Goal: Use online tool/utility: Use online tool/utility

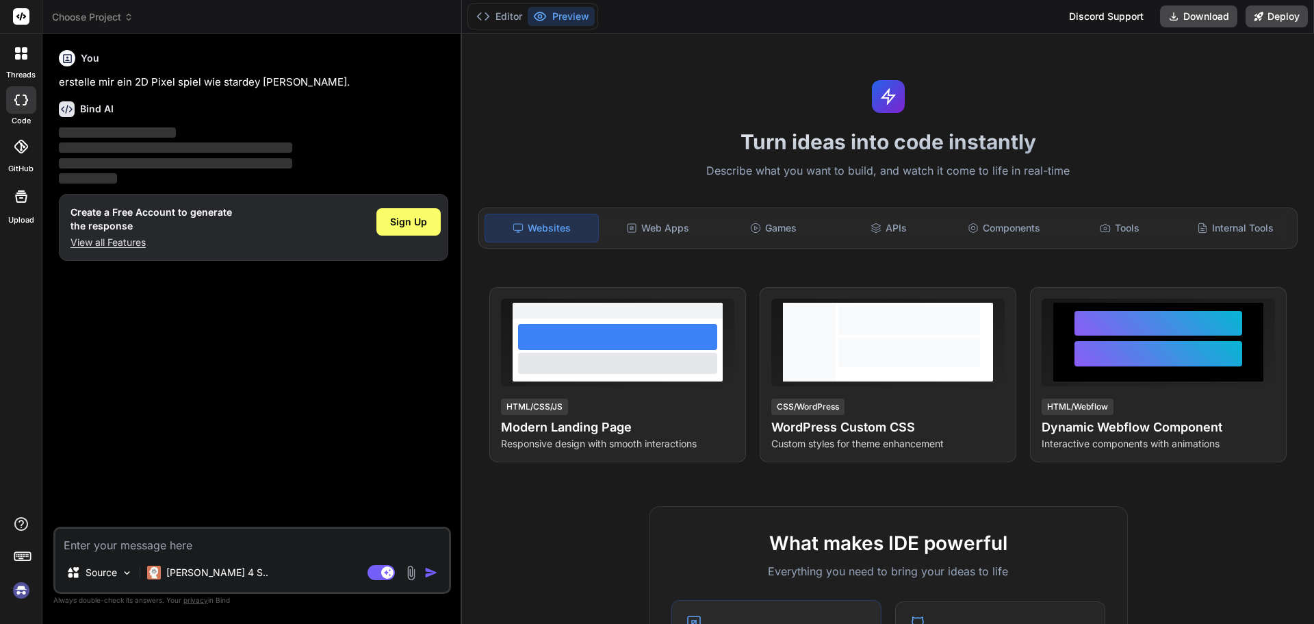
type textarea "x"
click at [252, 552] on textarea at bounding box center [252, 540] width 394 height 25
click at [507, 21] on button "Editor" at bounding box center [499, 16] width 57 height 19
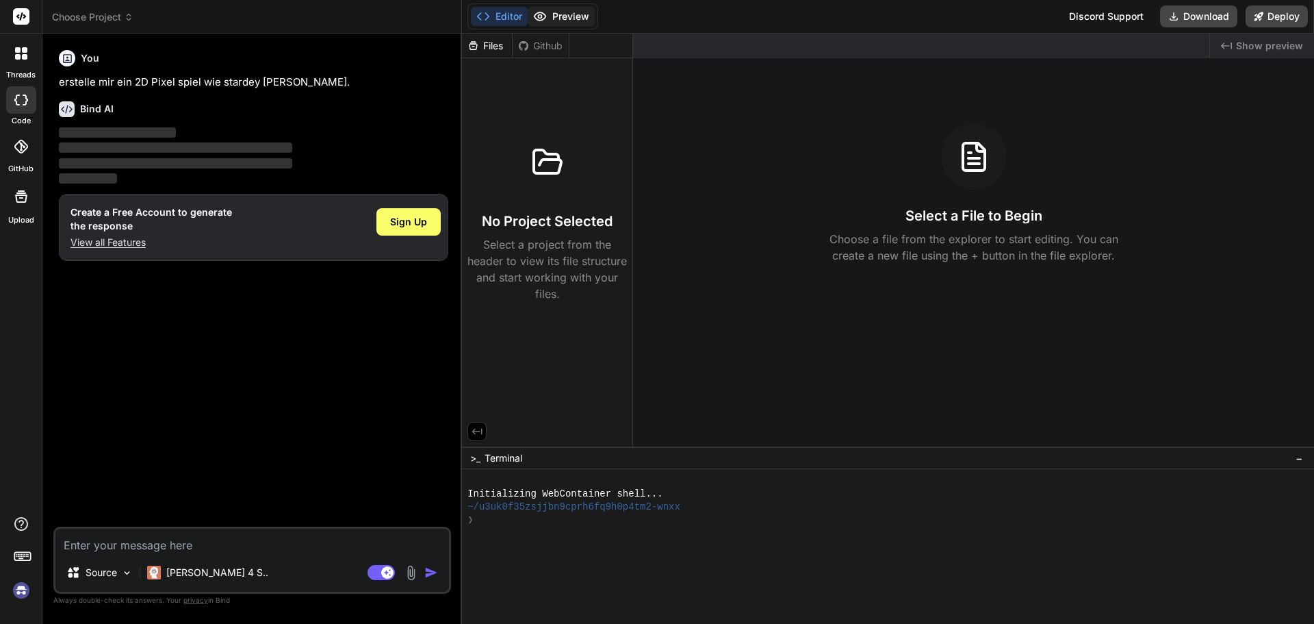
click at [556, 15] on button "Preview" at bounding box center [561, 16] width 67 height 19
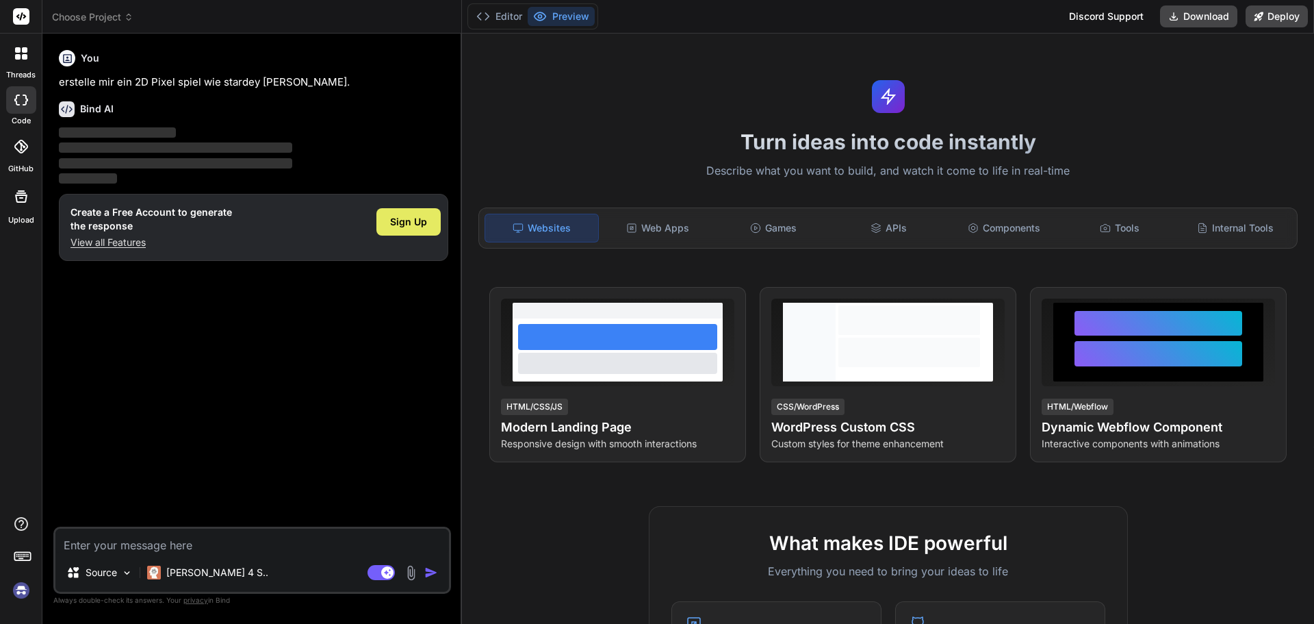
click at [405, 227] on span "Sign Up" at bounding box center [408, 222] width 37 height 14
click at [133, 80] on p "erstelle mir ein 2D Pixel spiel wie stardey walley." at bounding box center [254, 83] width 390 height 16
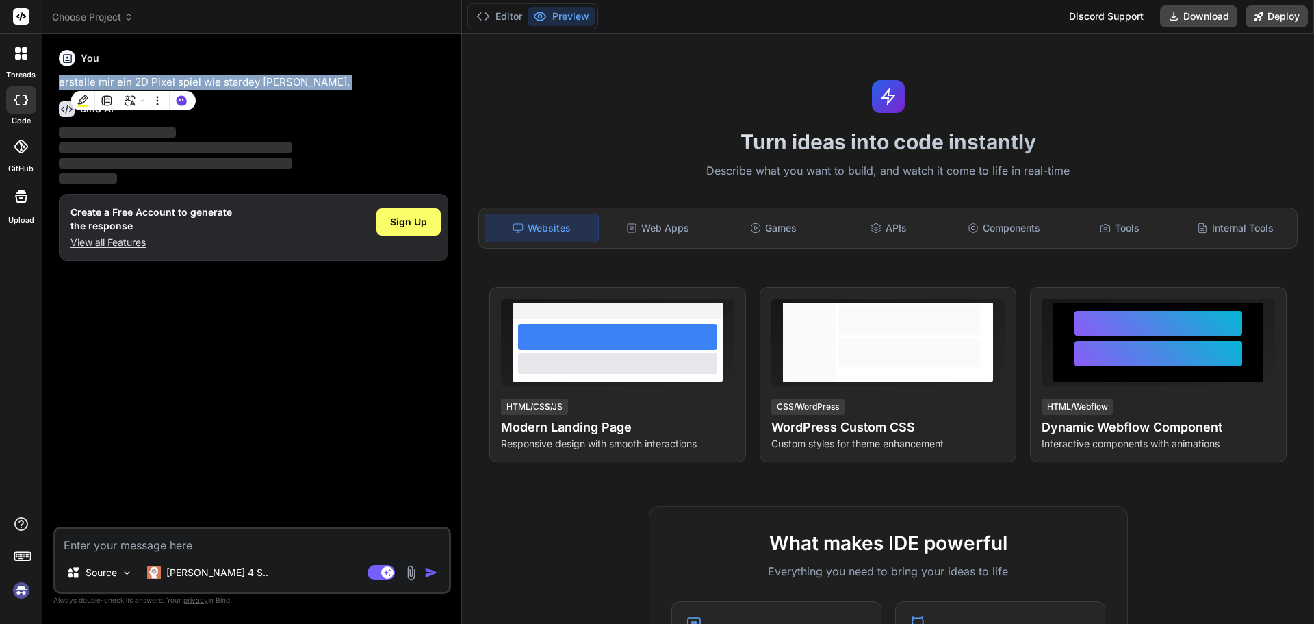
copy div "erstelle mir ein 2D Pixel spiel wie stardey walley."
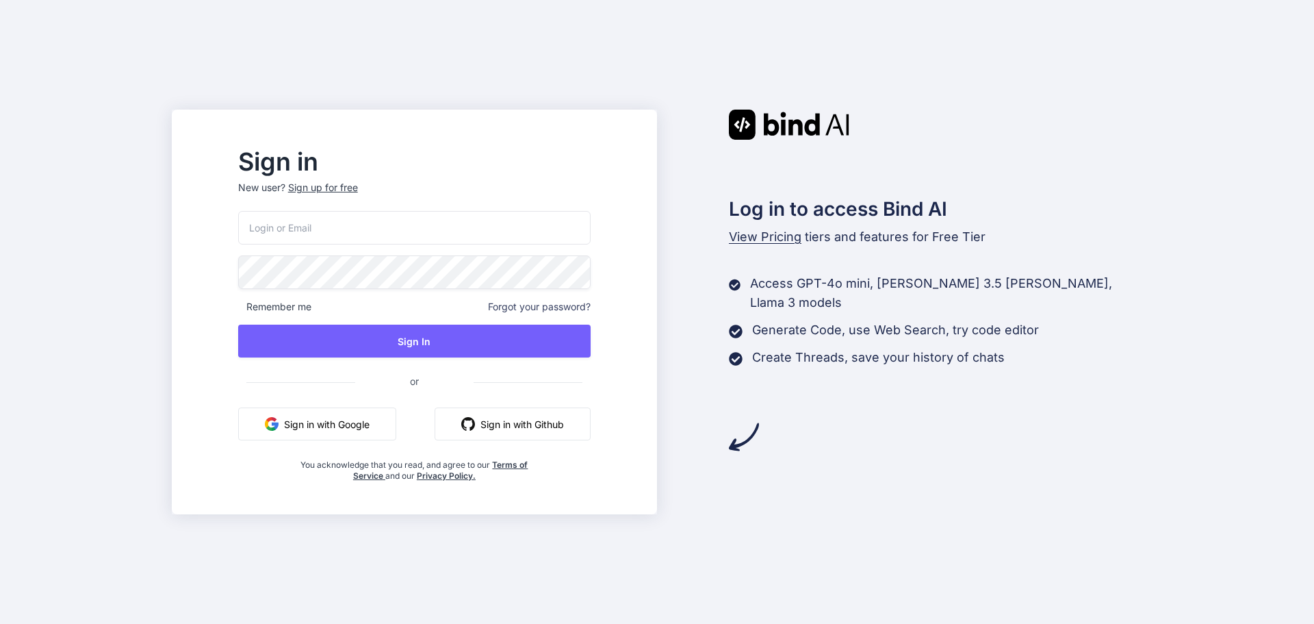
click at [338, 225] on input "email" at bounding box center [414, 228] width 353 height 34
type input "tepperemil619@yahoo.de"
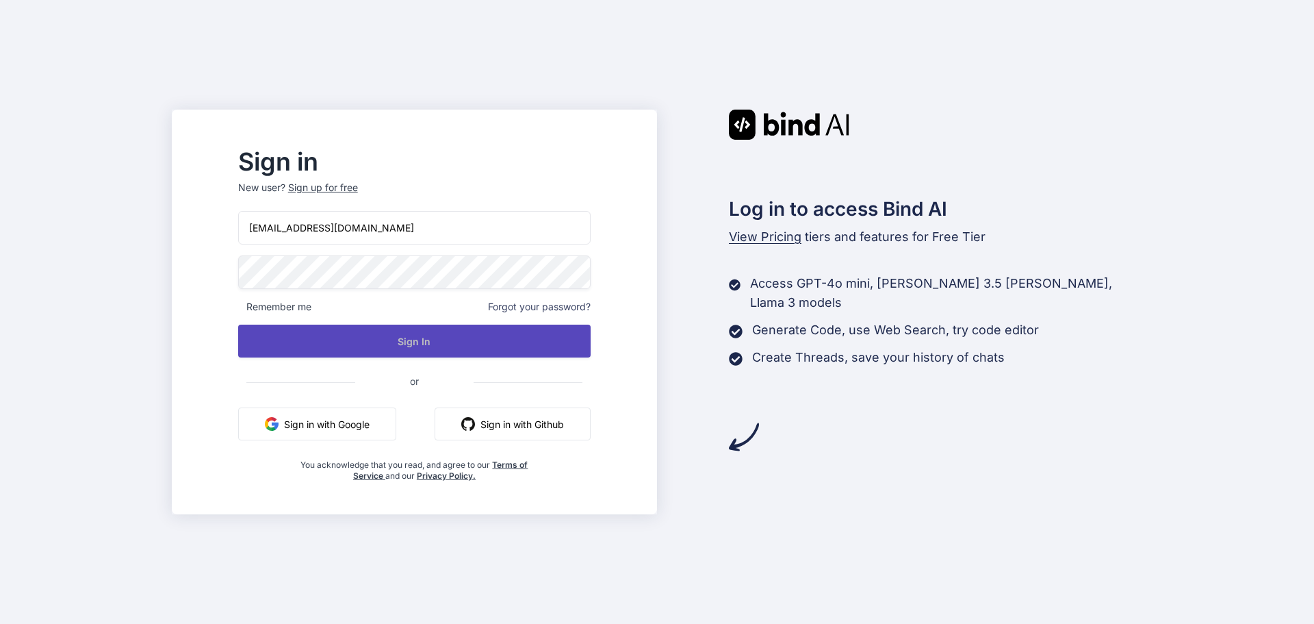
click at [463, 337] on button "Sign In" at bounding box center [414, 340] width 353 height 33
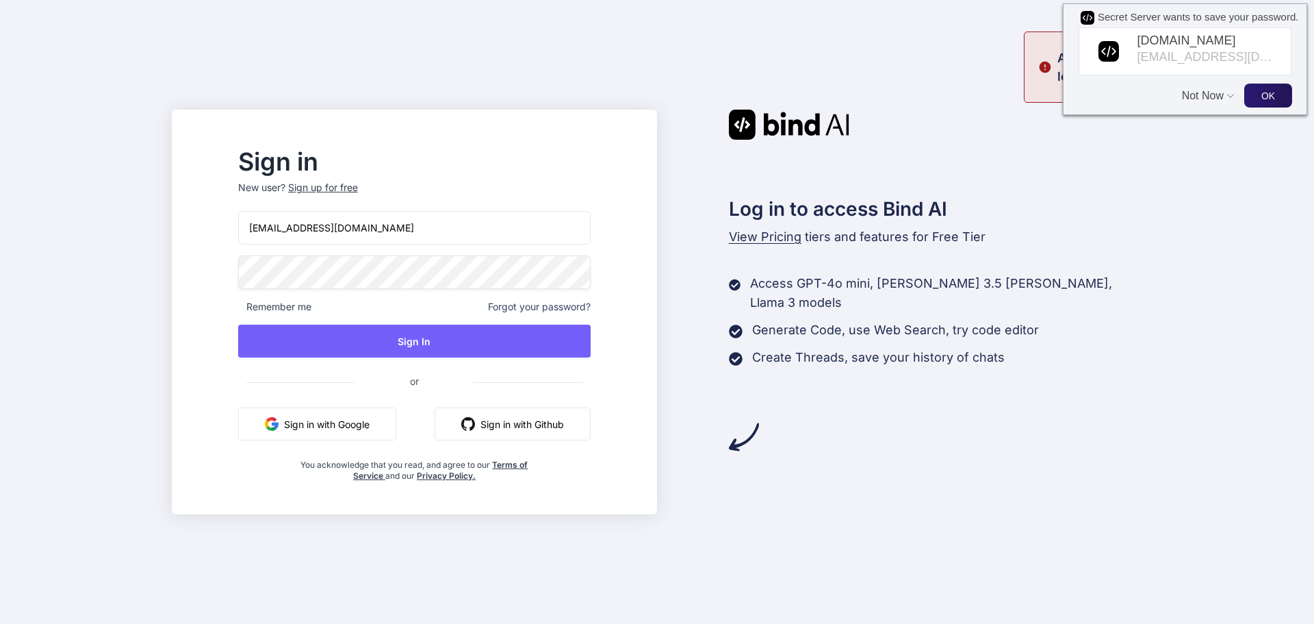
click at [1206, 97] on button "Not Now" at bounding box center [1204, 89] width 45 height 26
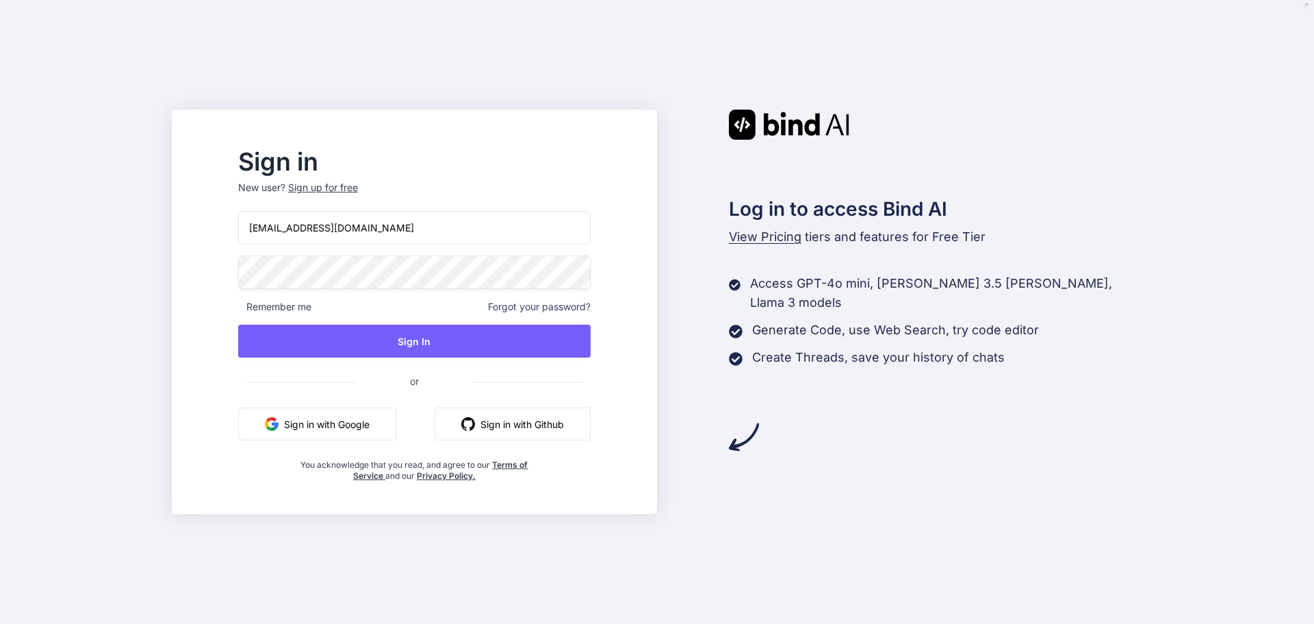
click at [559, 429] on button "Sign in with Github" at bounding box center [513, 423] width 156 height 33
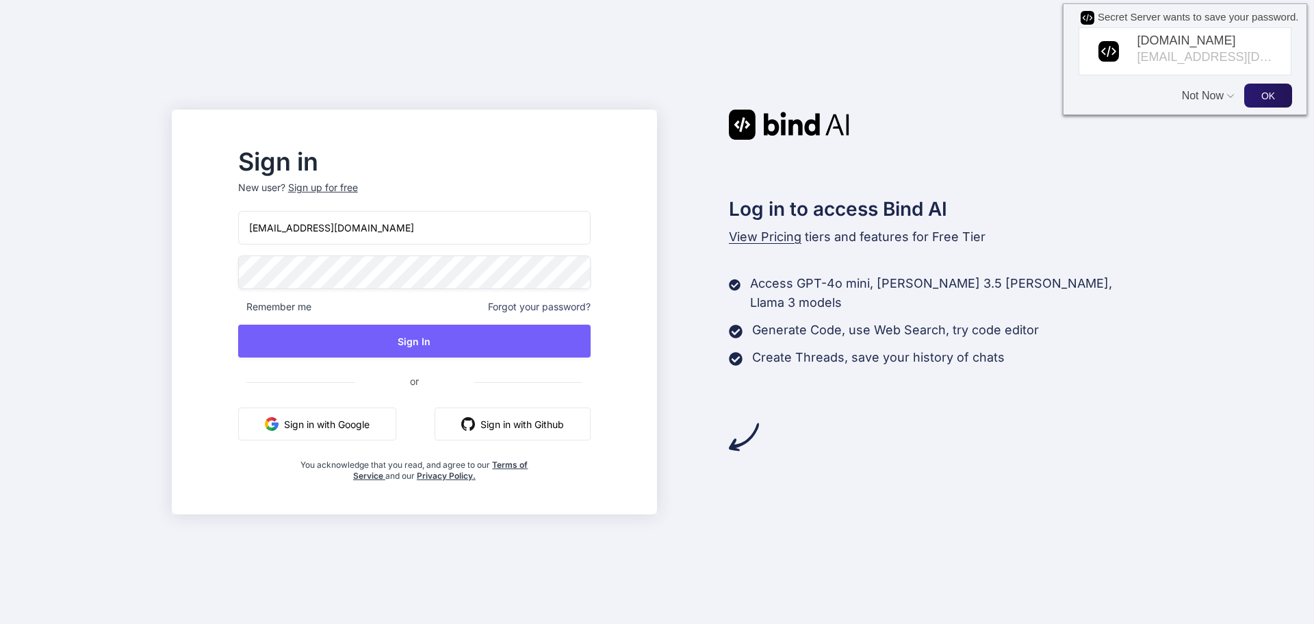
click at [1193, 96] on button "Not Now" at bounding box center [1204, 89] width 45 height 26
click at [528, 422] on button "Sign in with Github" at bounding box center [513, 423] width 156 height 33
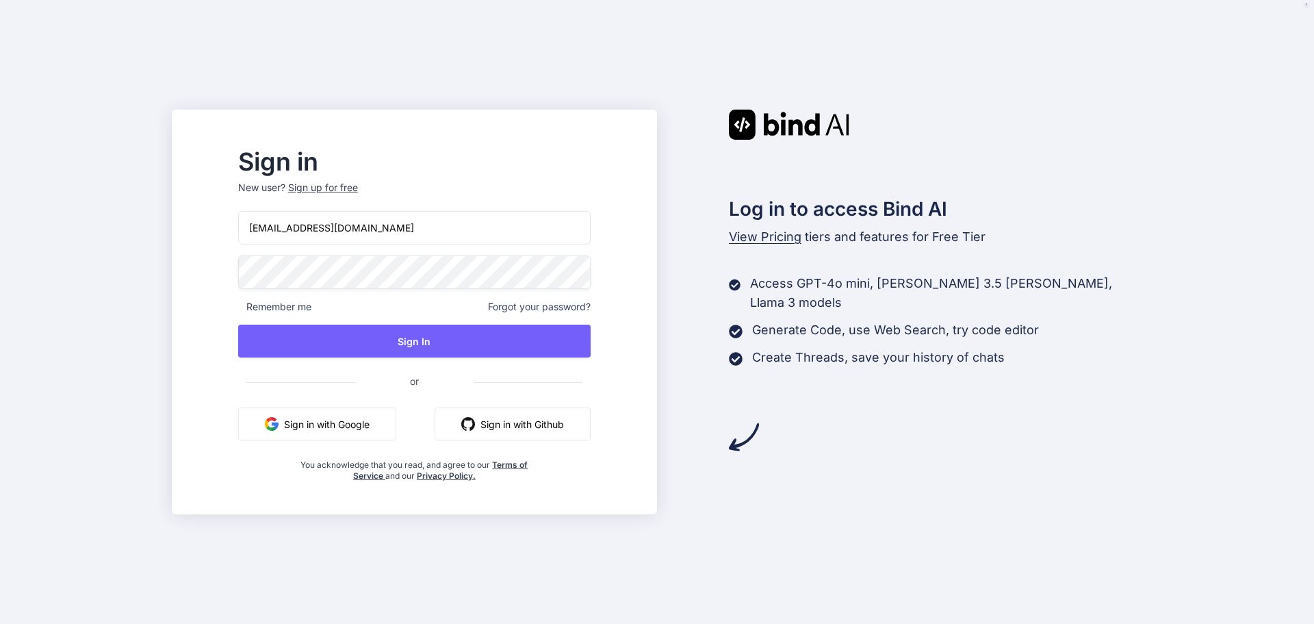
click at [60, 271] on div "Sign in New user? Sign up for free tepperemil619@yahoo.de Remember me Forgot yo…" at bounding box center [657, 312] width 1314 height 624
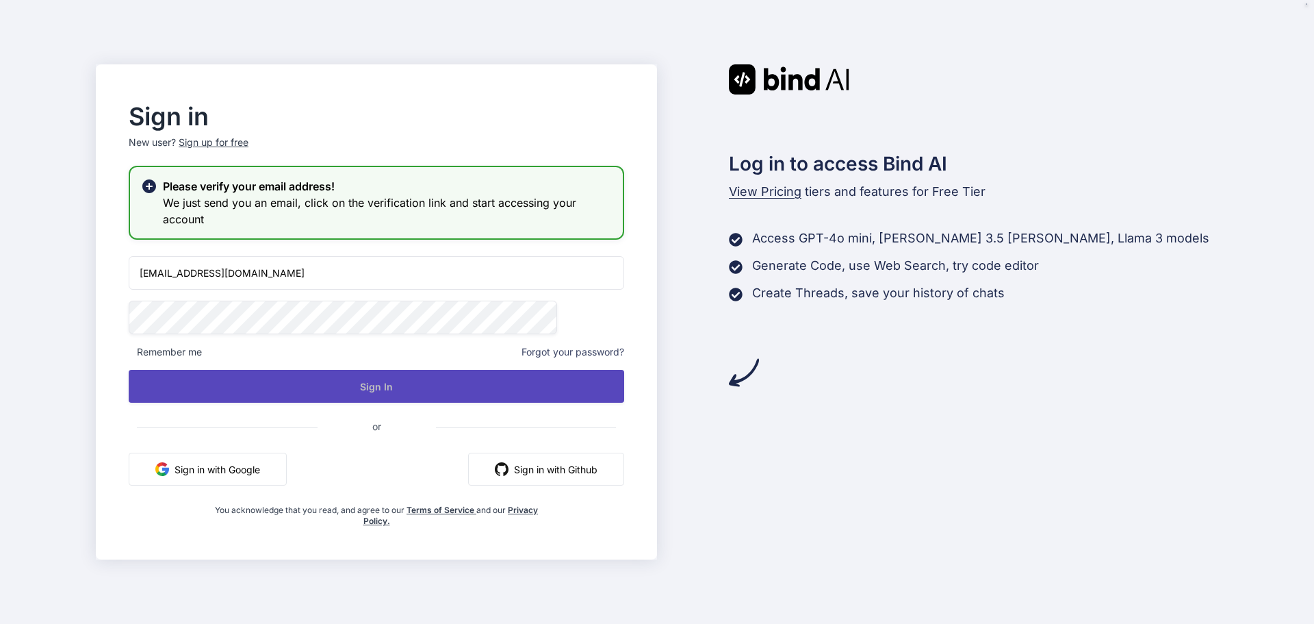
click at [364, 382] on button "Sign In" at bounding box center [377, 386] width 496 height 33
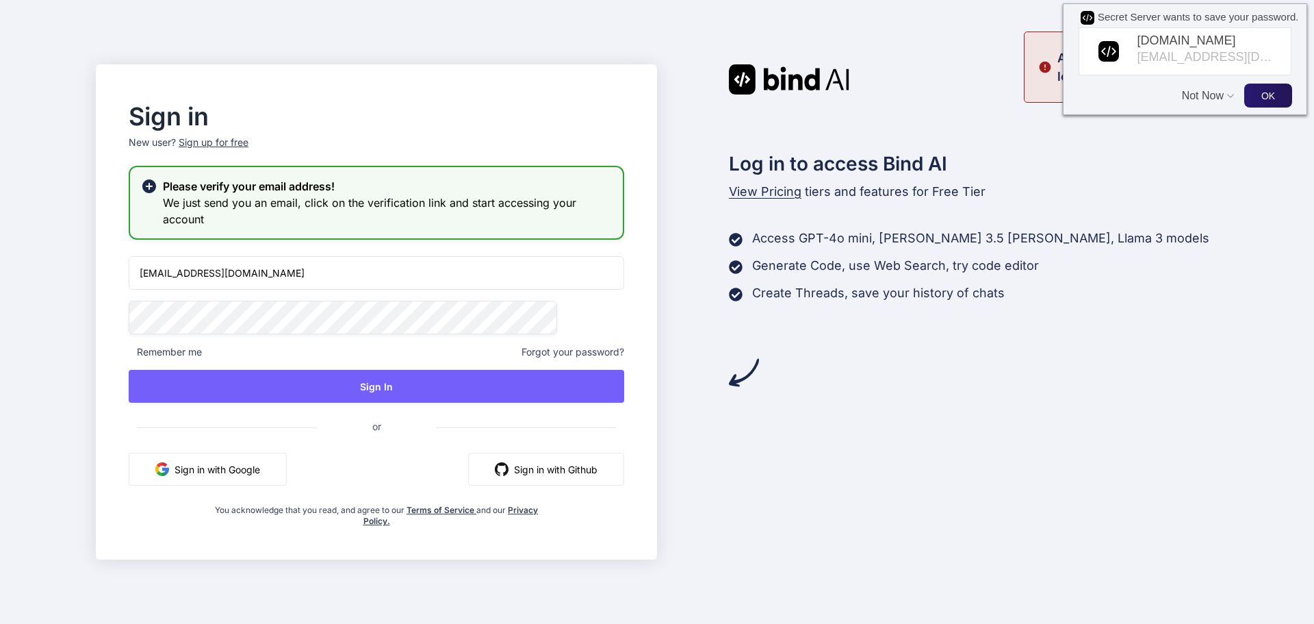
click at [1196, 90] on button "Not Now" at bounding box center [1204, 89] width 45 height 26
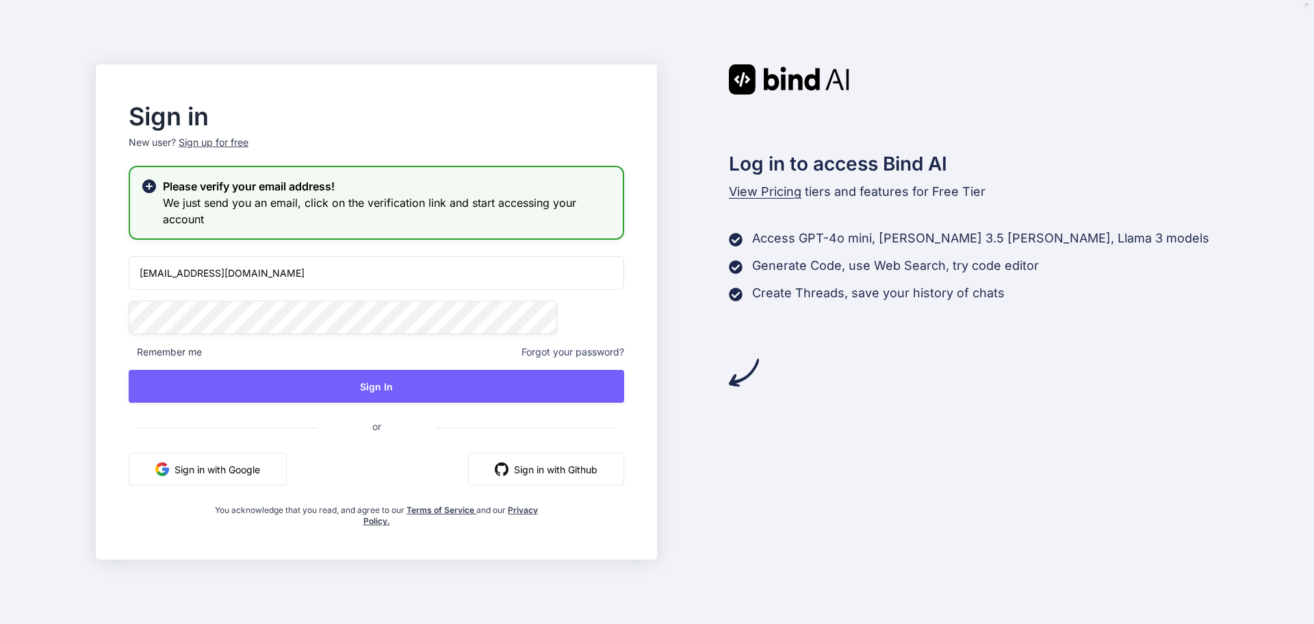
click at [0, 295] on html "Sign in New user? Sign up for free Please verify your email address! We just se…" at bounding box center [657, 312] width 1314 height 624
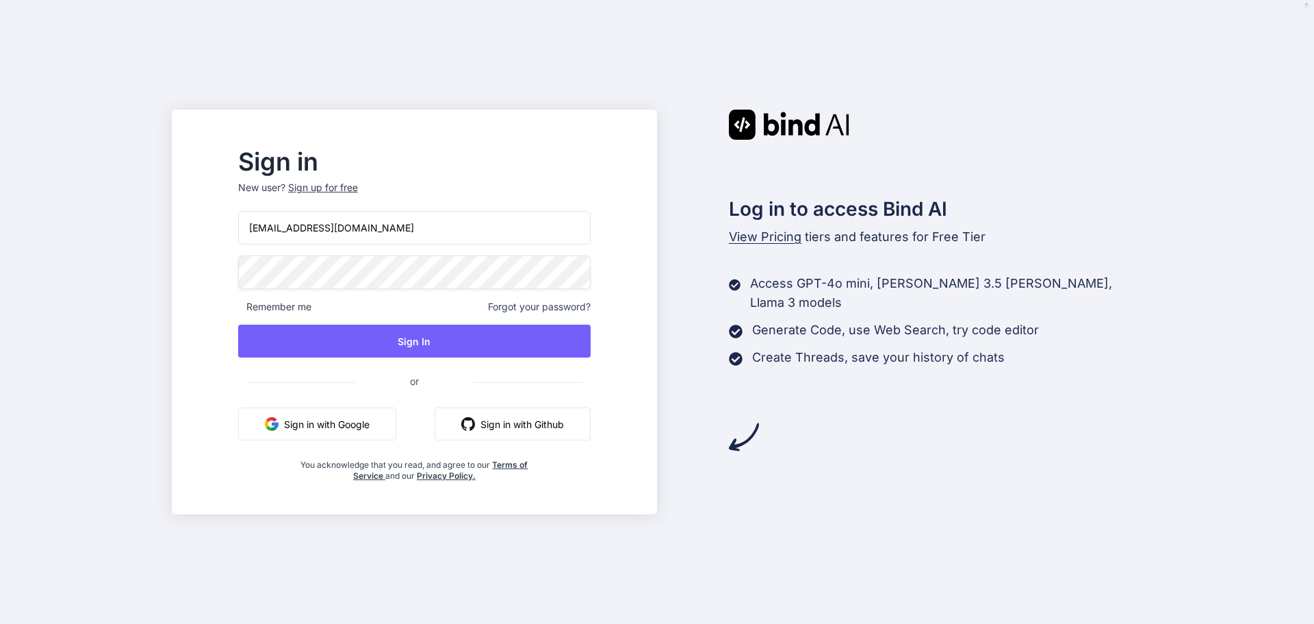
click at [486, 416] on button "Sign in with Github" at bounding box center [513, 423] width 156 height 33
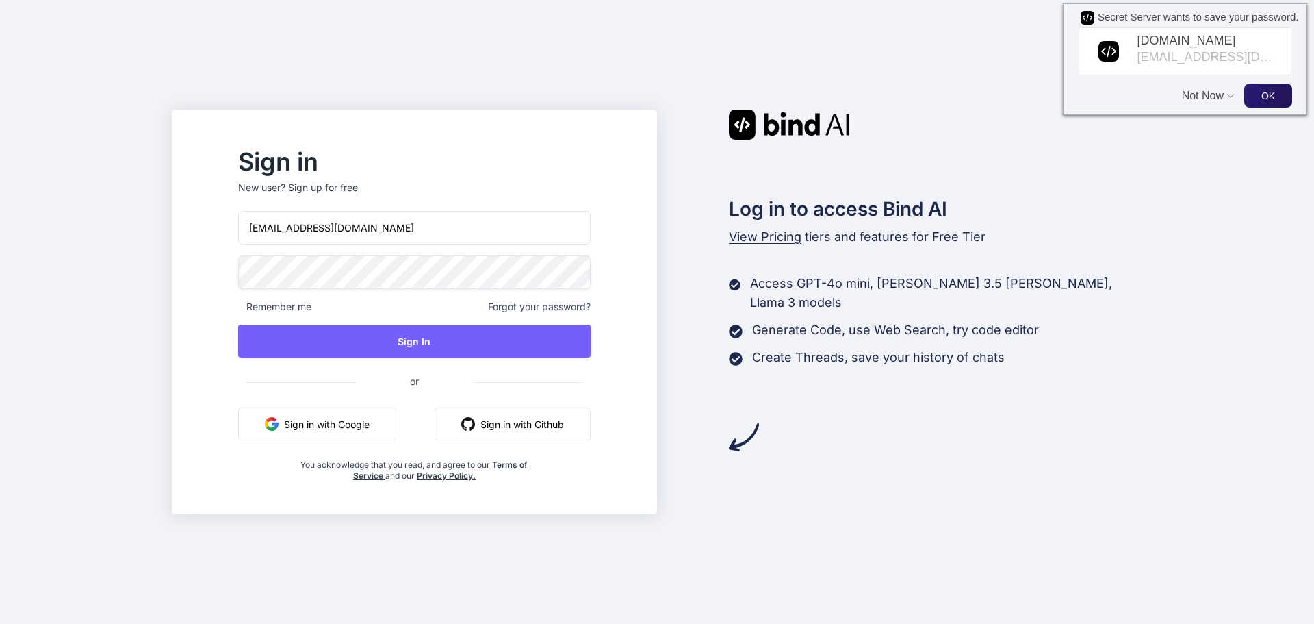
click at [1198, 95] on button "Not Now" at bounding box center [1204, 89] width 45 height 26
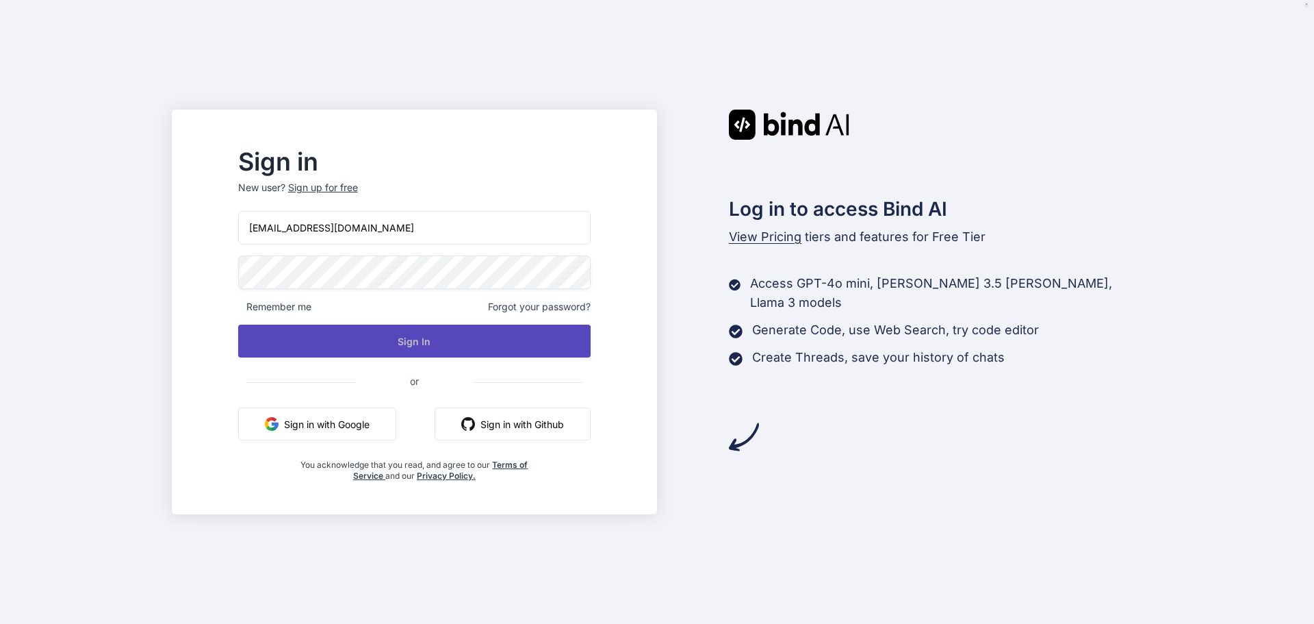
click at [479, 344] on button "Sign In" at bounding box center [414, 340] width 353 height 33
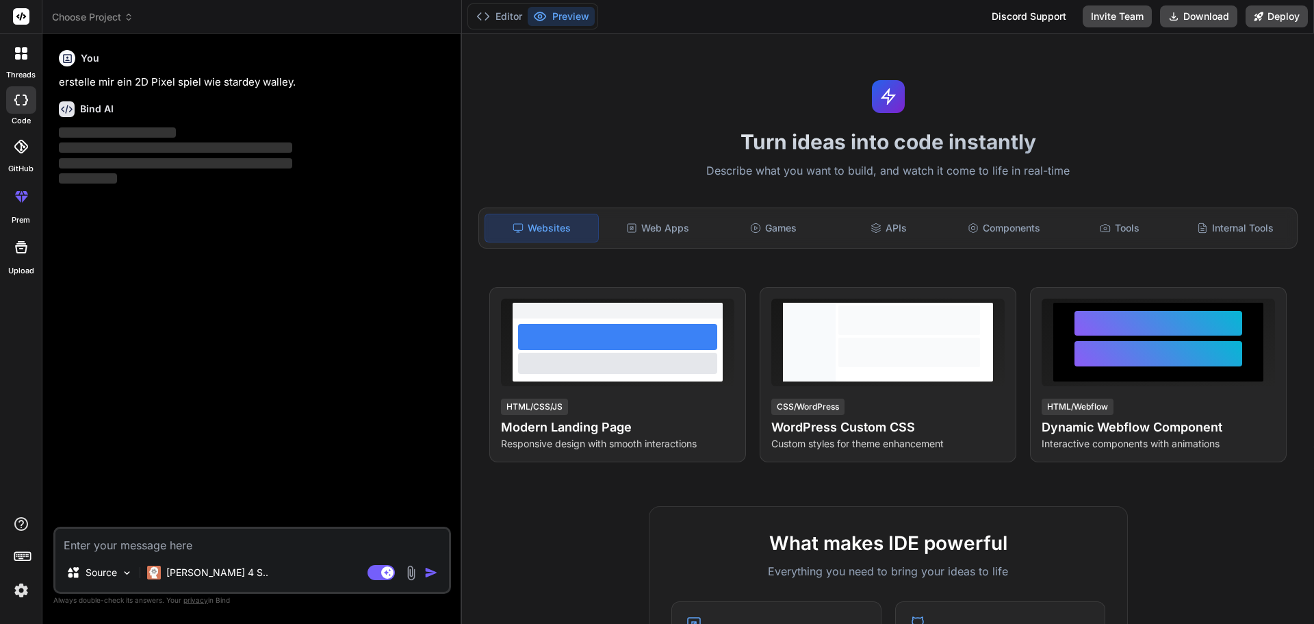
click at [879, 55] on div "Turn ideas into code instantly Describe what you want to build, and watch it co…" at bounding box center [888, 329] width 852 height 590
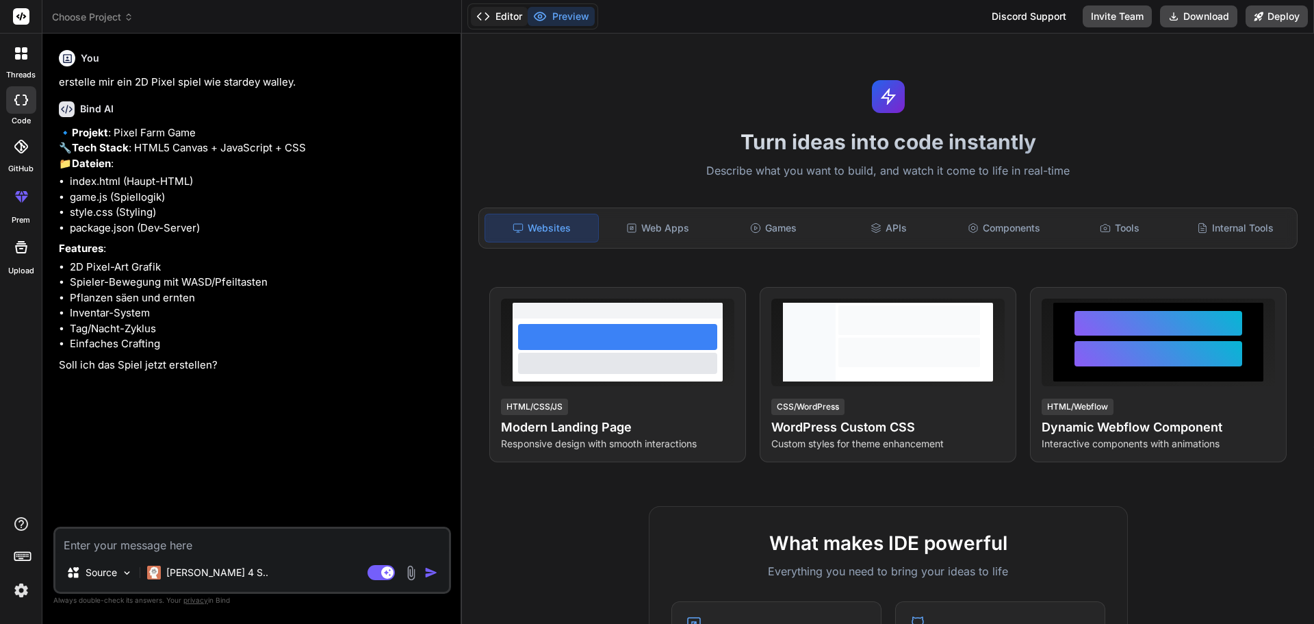
click at [520, 18] on button "Editor" at bounding box center [499, 16] width 57 height 19
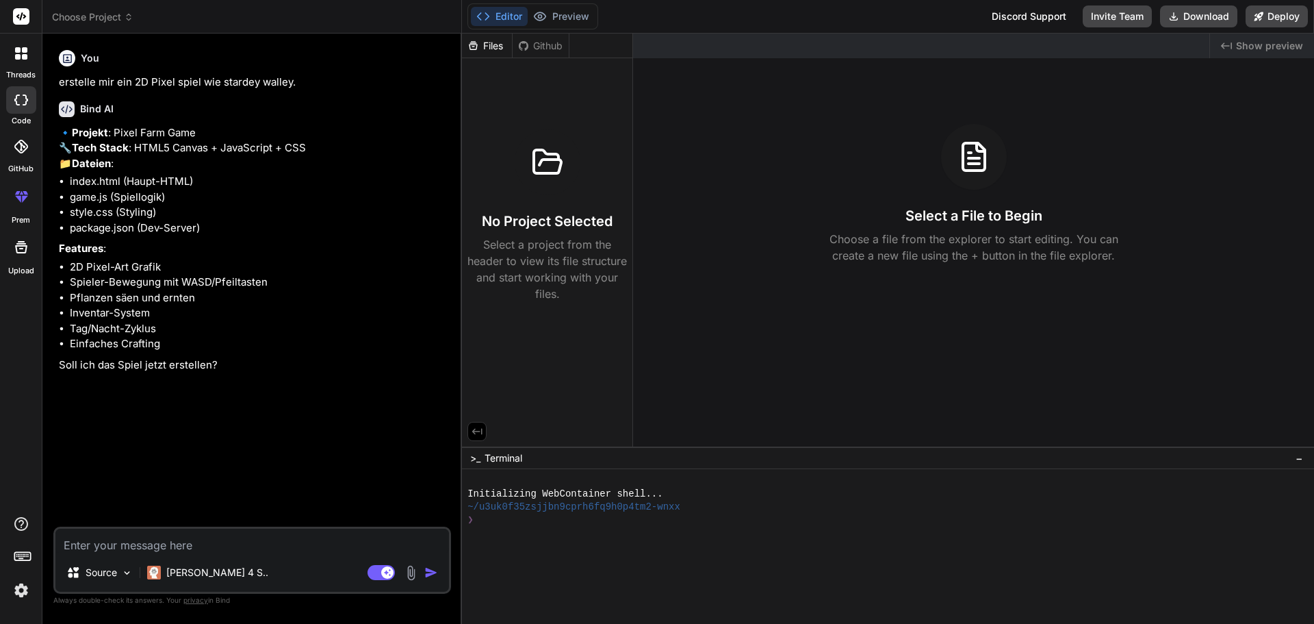
type textarea "x"
drag, startPoint x: 118, startPoint y: 130, endPoint x: 238, endPoint y: 134, distance: 119.9
click at [238, 134] on p "🔹 Projekt : Pixel Farm Game 🔧 Tech Stack : HTML5 Canvas + JavaScript + CSS 📁 Da…" at bounding box center [254, 148] width 390 height 47
click at [190, 528] on div "Source Claude 4 S.. Agent Mode. When this toggle is activated, AI automatically…" at bounding box center [252, 559] width 398 height 67
click at [192, 544] on textarea at bounding box center [252, 540] width 394 height 25
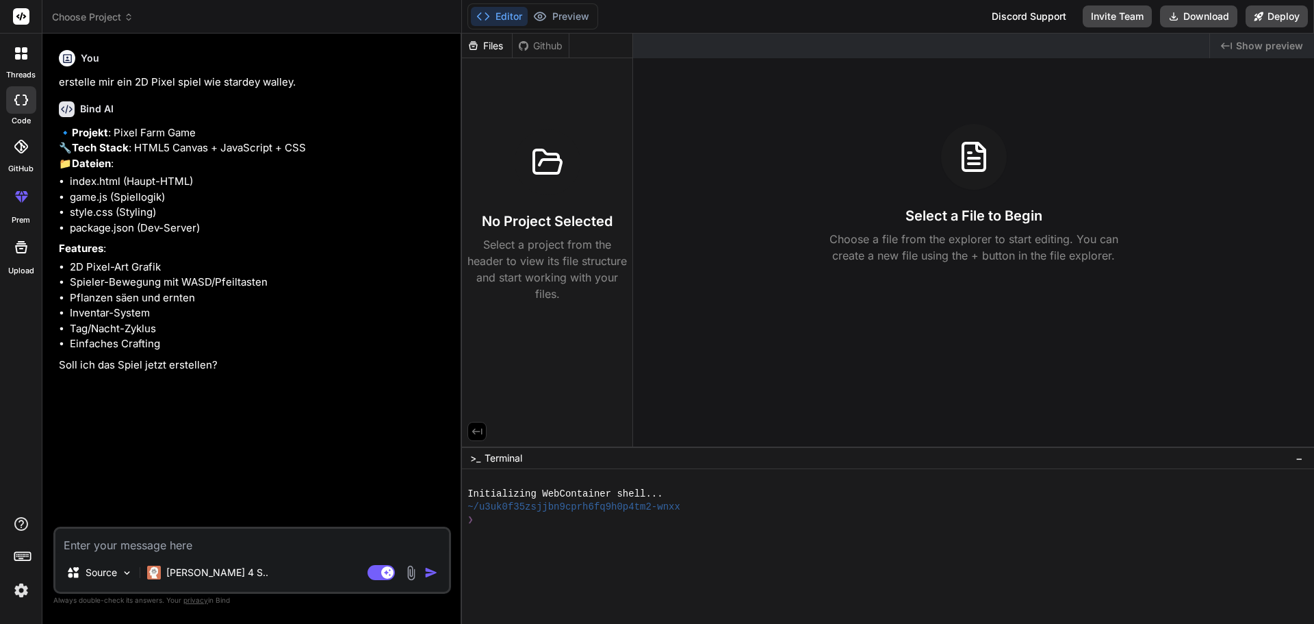
click at [238, 552] on textarea at bounding box center [252, 540] width 394 height 25
type textarea "I"
type textarea "x"
type textarea "Ic"
type textarea "x"
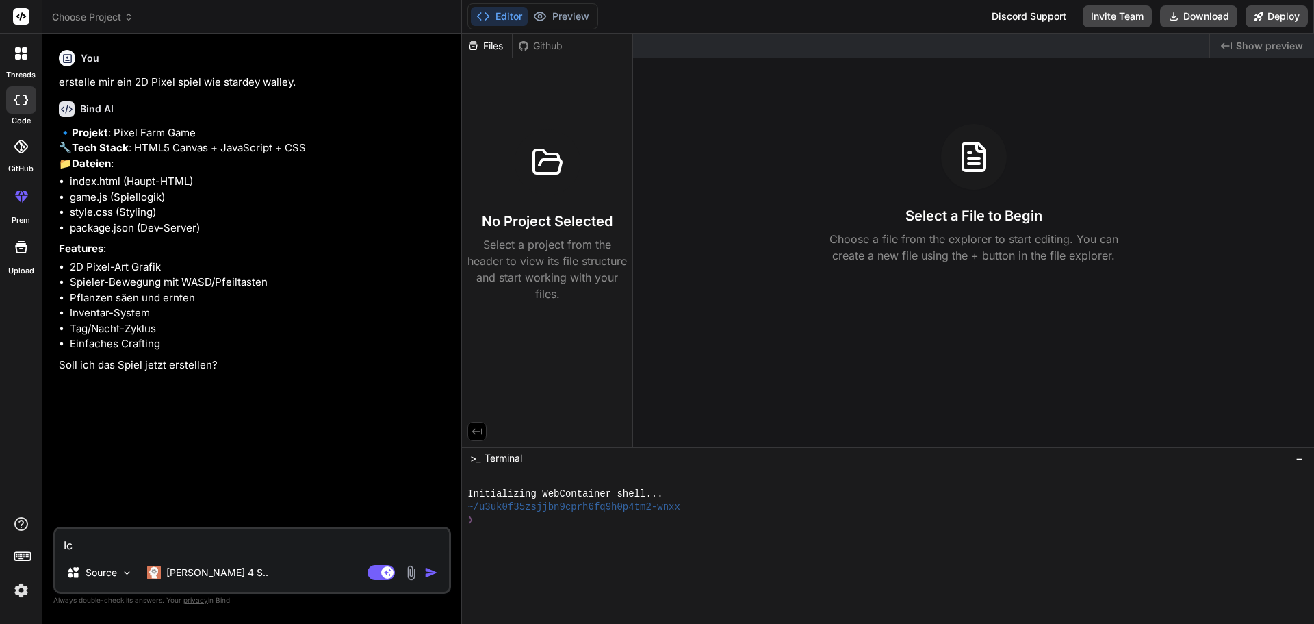
type textarea "Ich"
type textarea "x"
type textarea "Ich"
type textarea "x"
type textarea "Ich w"
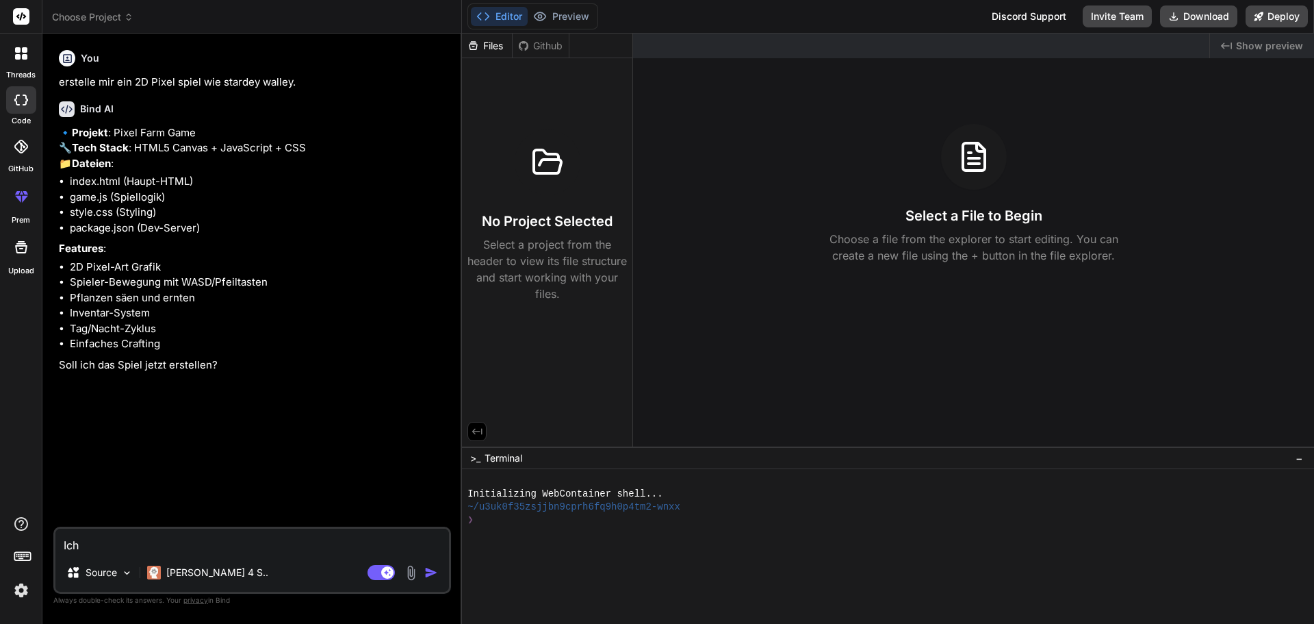
type textarea "x"
type textarea "Ich wi"
type textarea "x"
type textarea "Ich wil"
type textarea "x"
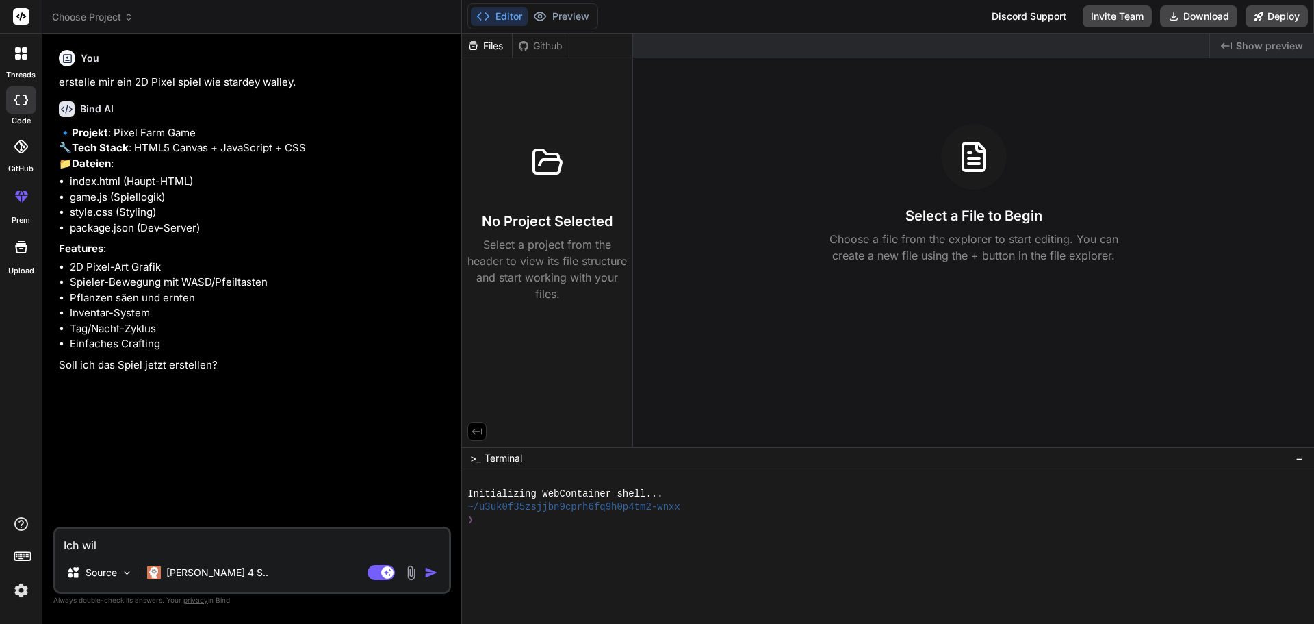
type textarea "Ich will"
type textarea "x"
type textarea "Ich will"
type textarea "x"
type textarea "Ich will"
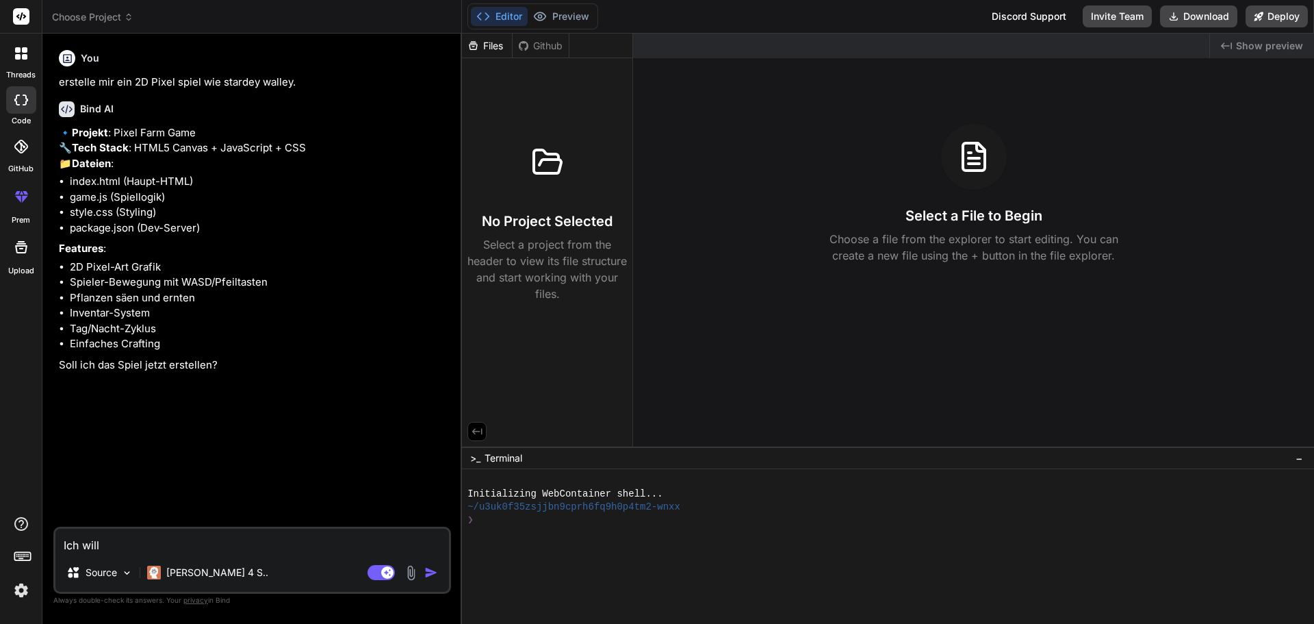
type textarea "x"
type textarea "Ich wil"
type textarea "x"
type textarea "Ich wi"
type textarea "x"
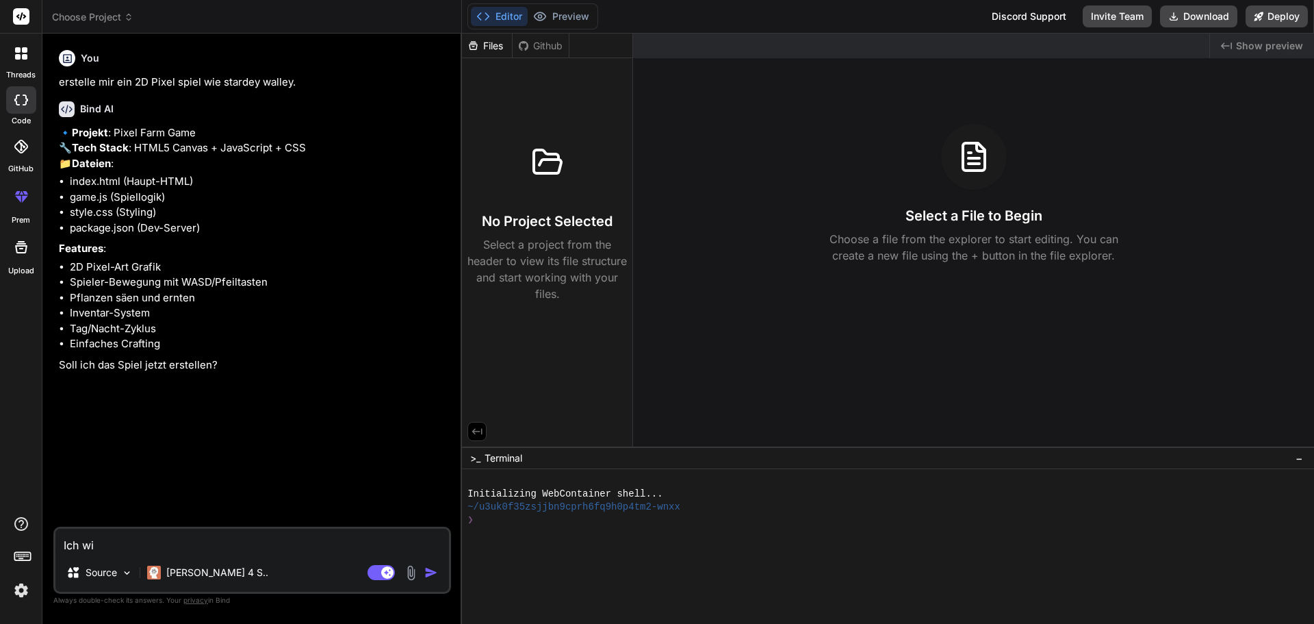
type textarea "Ich w"
type textarea "x"
type textarea "Ich"
type textarea "x"
type textarea "Ich"
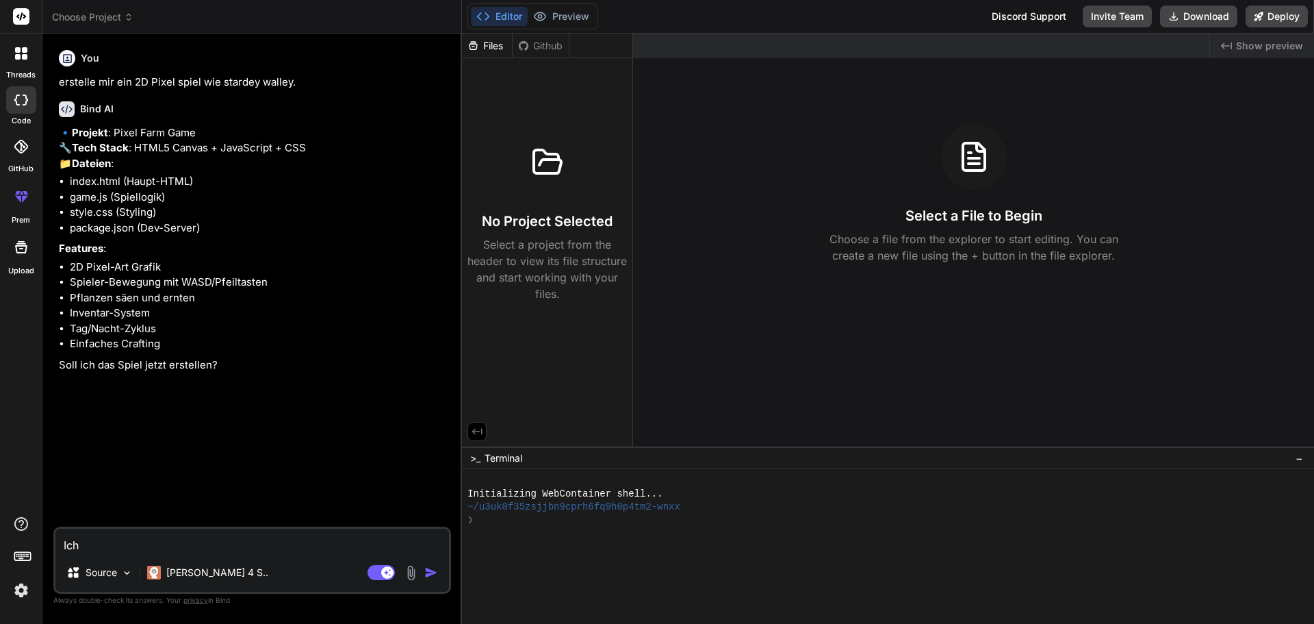
type textarea "x"
type textarea "Ic"
type textarea "x"
type textarea "I"
type textarea "x"
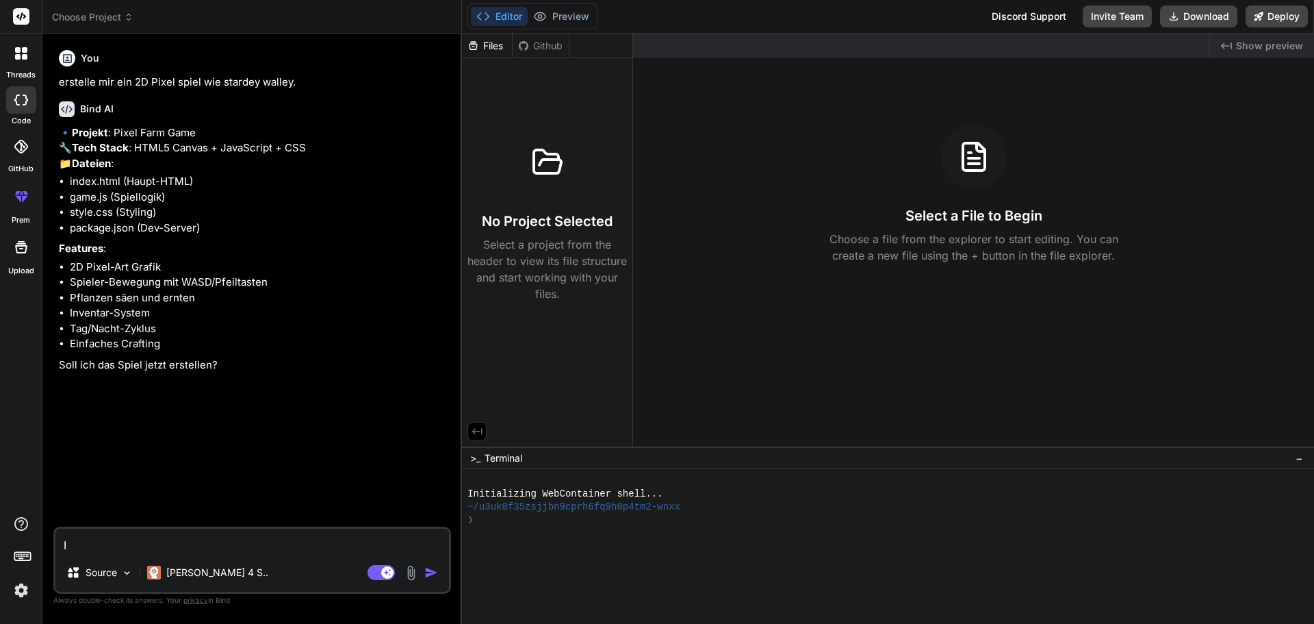
type textarea "x"
type textarea "n"
type textarea "x"
type textarea "ni"
type textarea "x"
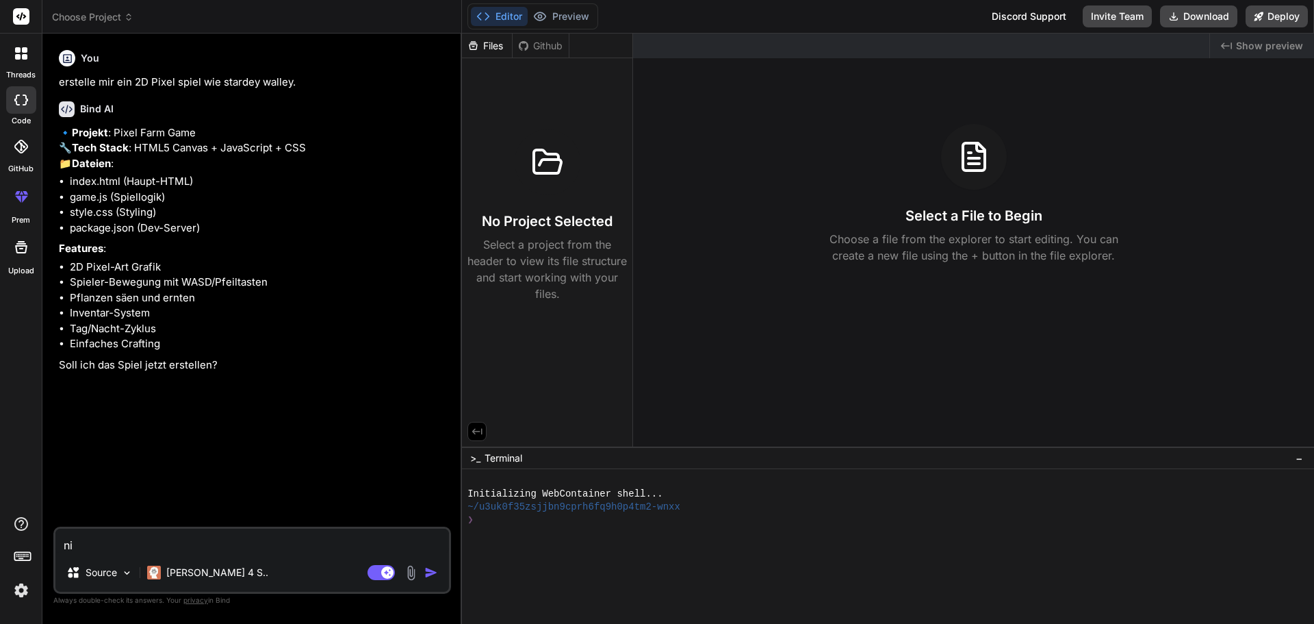
type textarea "nic"
type textarea "x"
type textarea "nich"
type textarea "x"
type textarea "nicht"
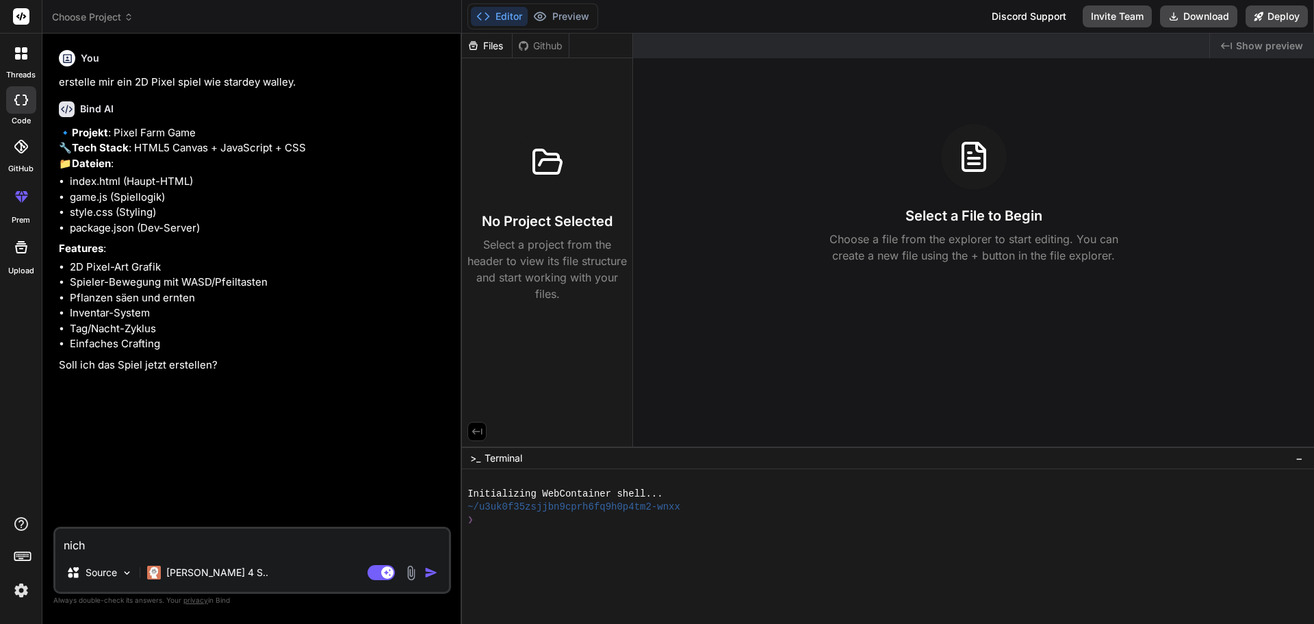
type textarea "x"
type textarea "nicht"
type textarea "x"
type textarea "nicht e"
type textarea "x"
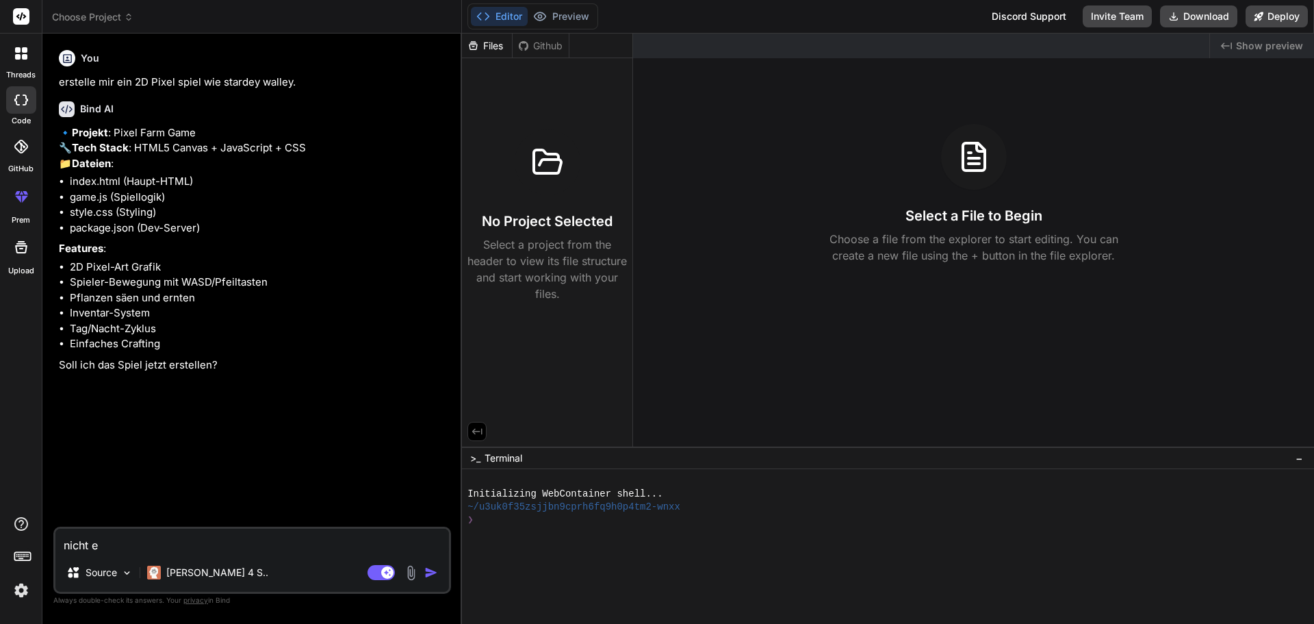
type textarea "nicht"
type textarea "x"
type textarea "nicht"
type textarea "x"
type textarea "nicht"
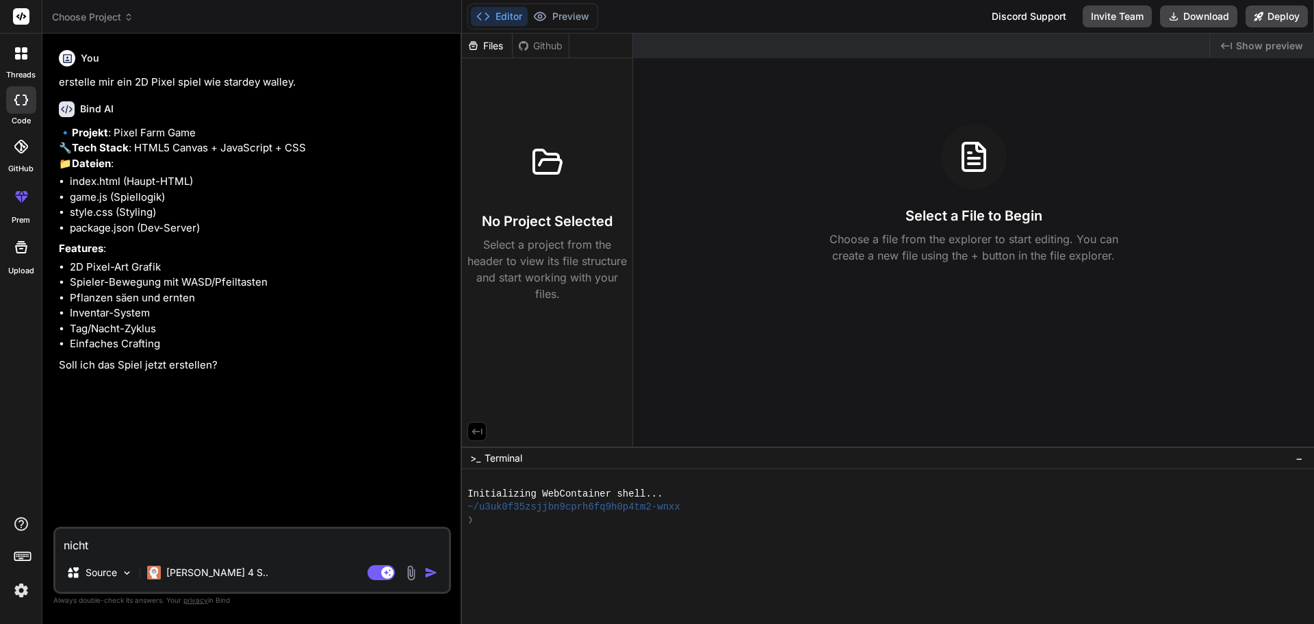
type textarea "x"
type textarea "nicht e"
type textarea "x"
type textarea "nicht ei"
type textarea "x"
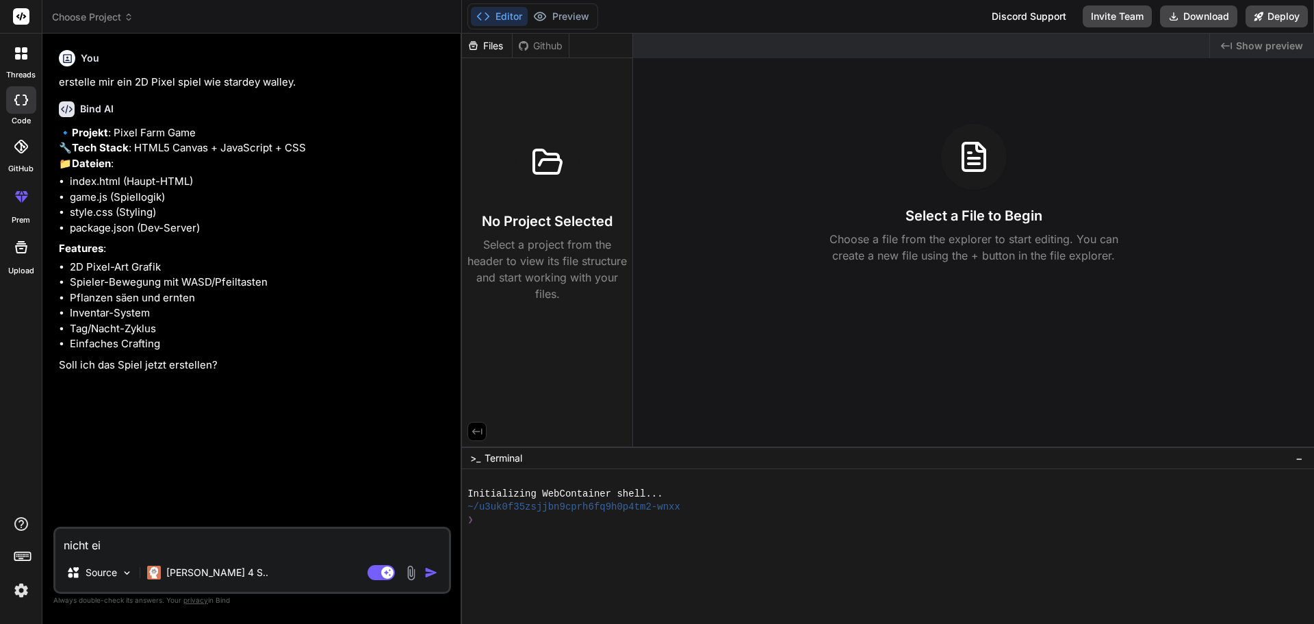
type textarea "nicht ein"
type textarea "x"
type textarea "nicht eins"
type textarea "x"
type textarea "nicht eins"
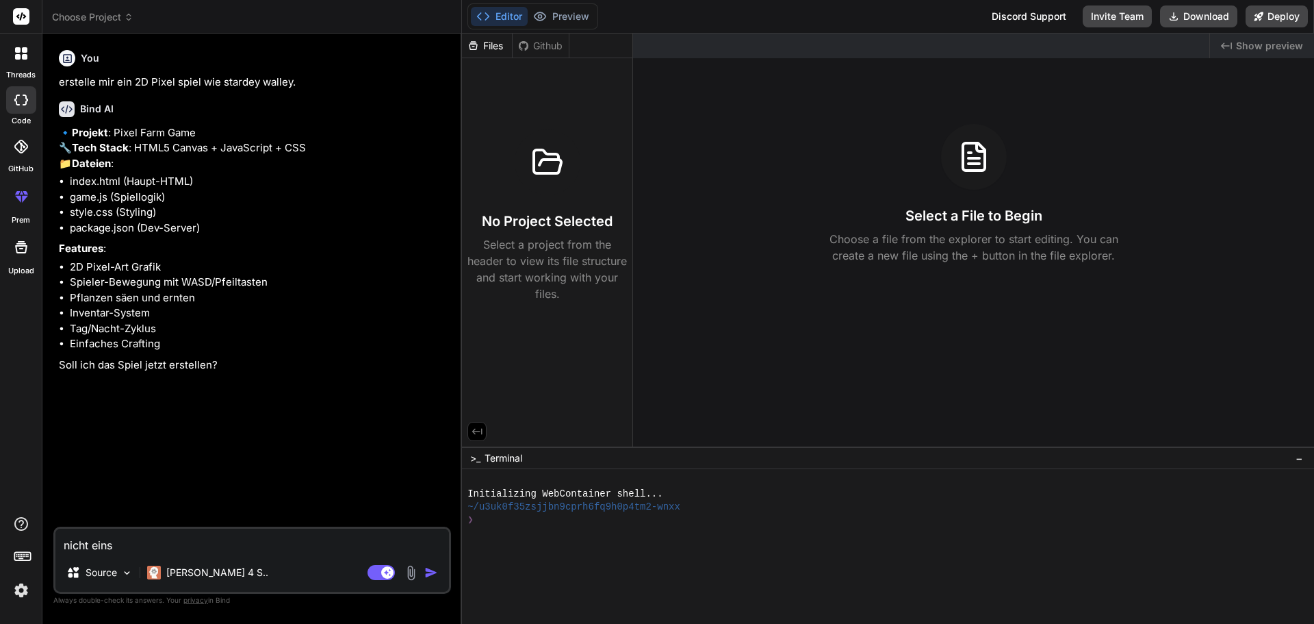
type textarea "x"
type textarea "nicht eins z"
type textarea "x"
type textarea "nicht eins zu"
type textarea "x"
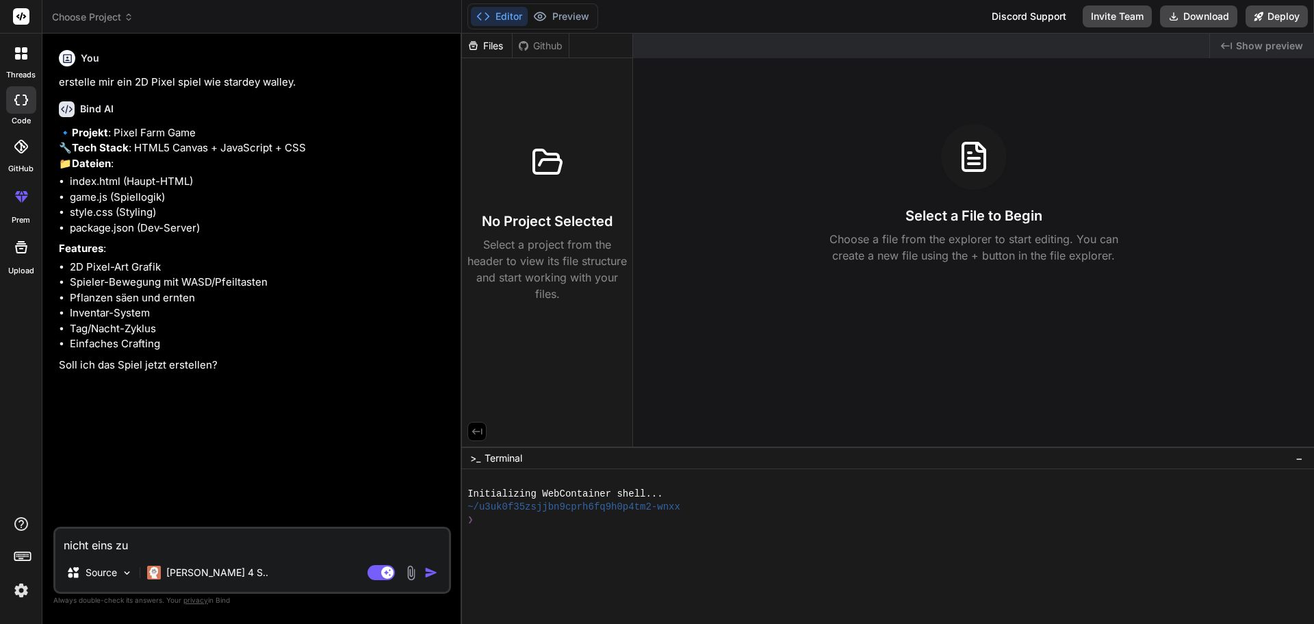
type textarea "nicht eins zu"
type textarea "x"
type textarea "nicht eins zu e"
type textarea "x"
type textarea "nicht eins zu ei"
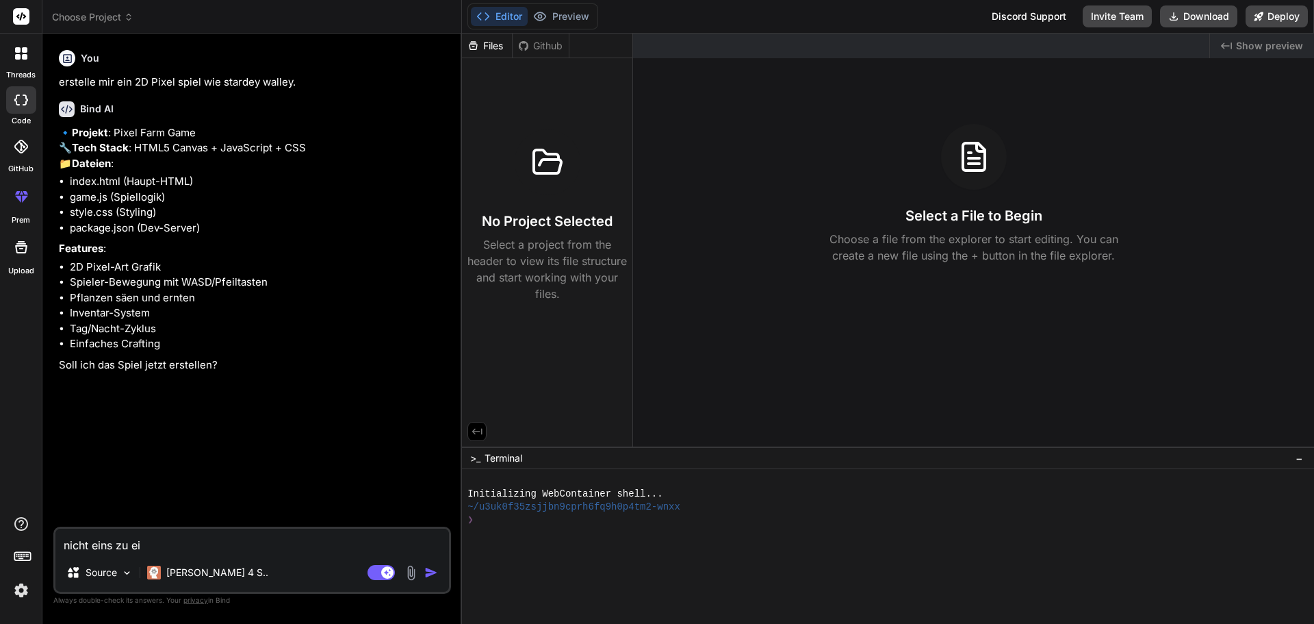
type textarea "x"
type textarea "nicht eins zu ein"
type textarea "x"
type textarea "nicht eins zu eins"
type textarea "x"
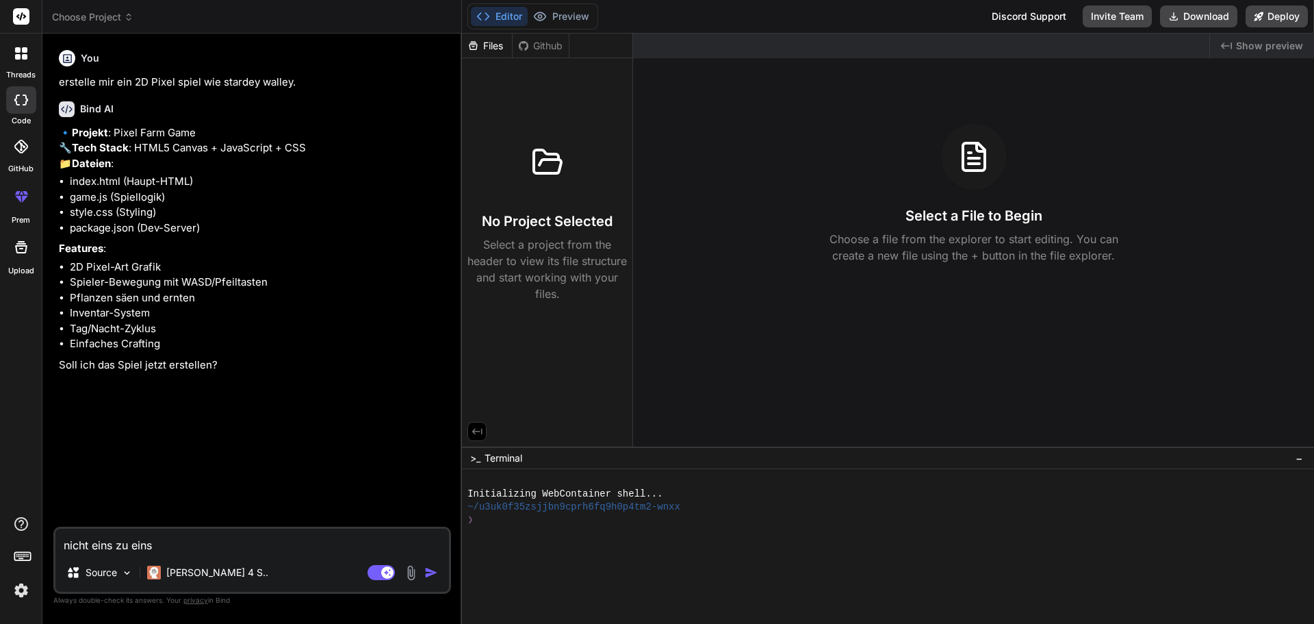
type textarea "nicht eins zu eins"
type textarea "x"
type textarea "nicht eins zu eins s"
type textarea "x"
type textarea "nicht eins zu eins st"
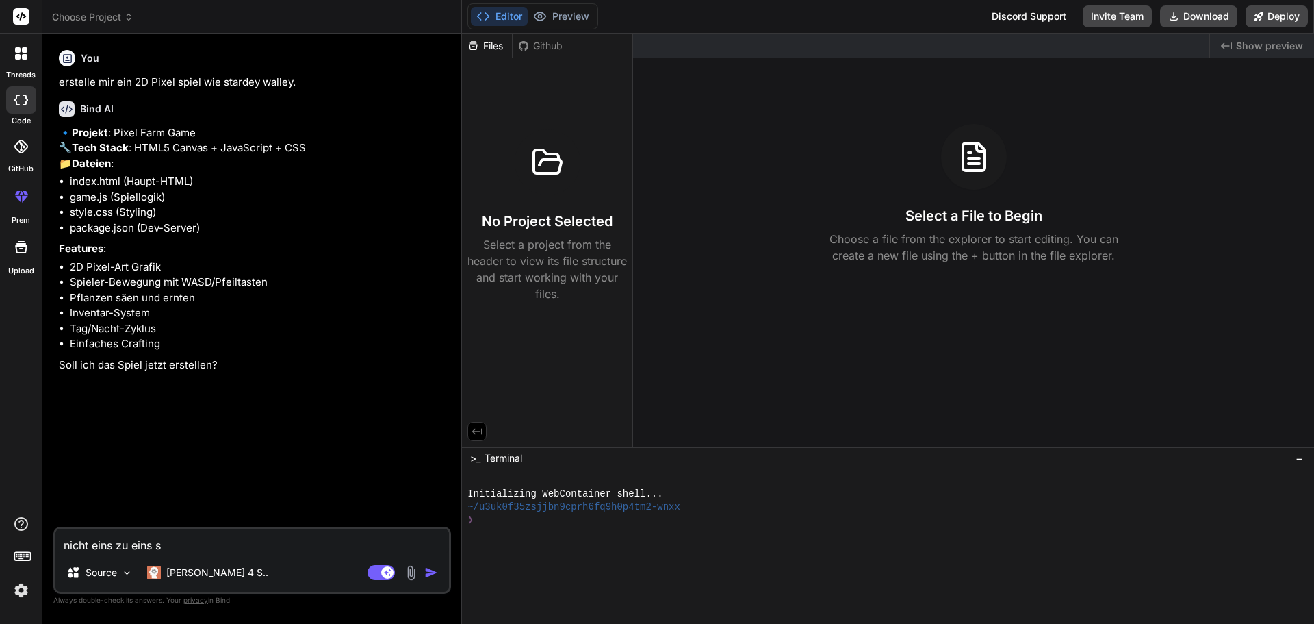
type textarea "x"
type textarea "nicht eins zu eins sta"
type textarea "x"
type textarea "nicht eins zu eins star"
type textarea "x"
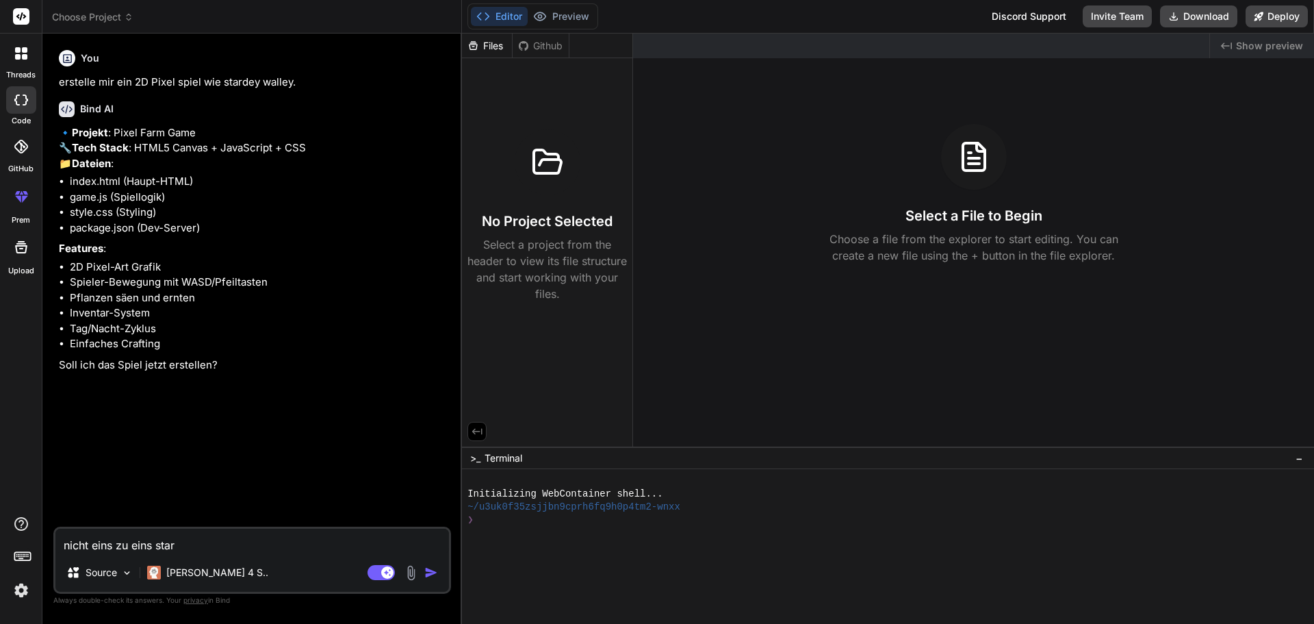
type textarea "nicht eins zu eins stard"
type textarea "x"
type textarea "nicht eins zu eins starde"
type textarea "x"
type textarea "nicht eins zu eins stardey"
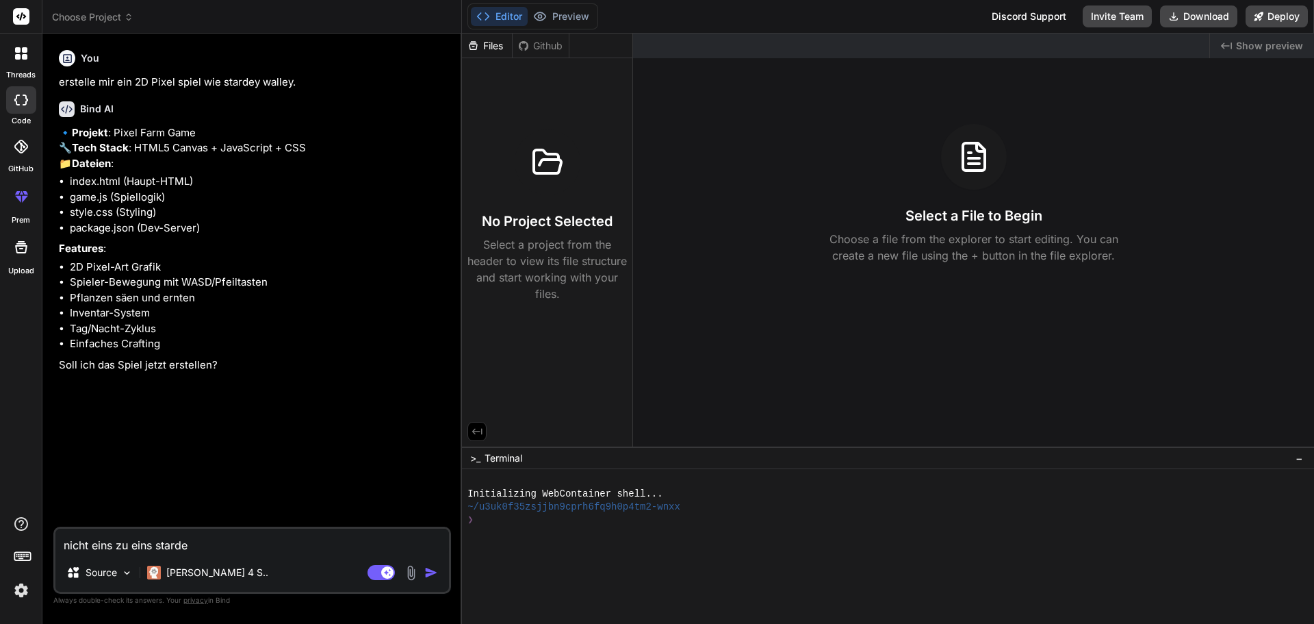
type textarea "x"
type textarea "nicht eins zu eins stardey"
type textarea "x"
type textarea "nicht eins zu eins stardey c"
type textarea "x"
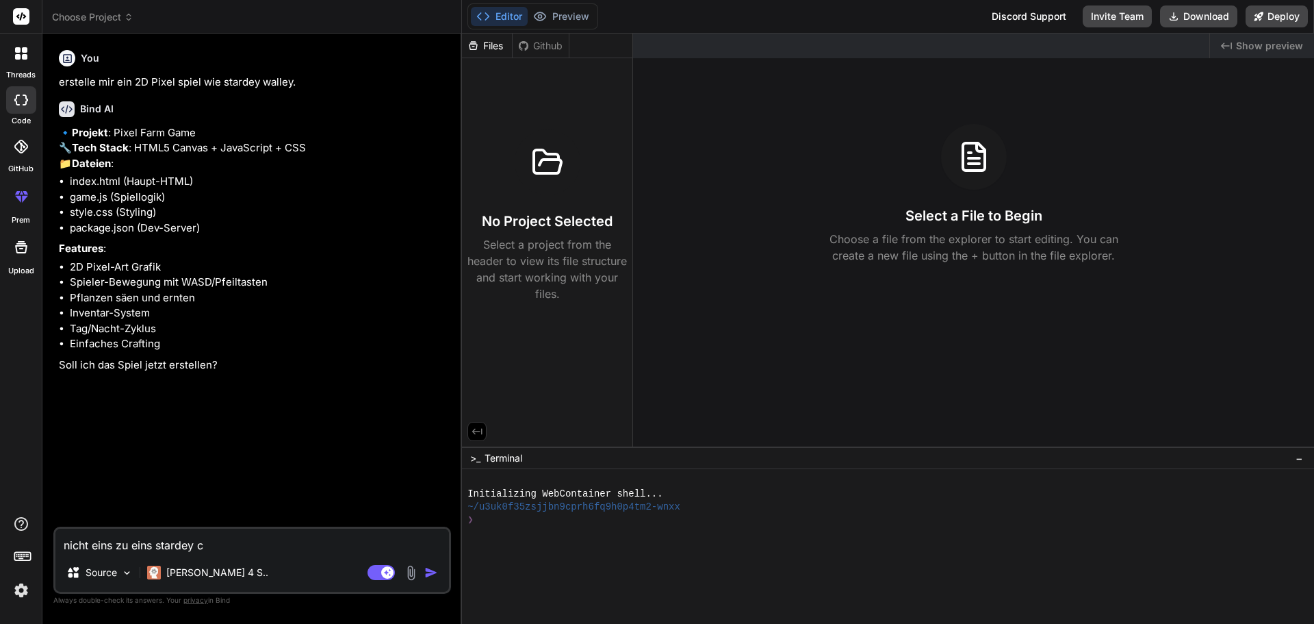
type textarea "nicht eins zu eins stardey"
type textarea "x"
type textarea "nicht eins zu eins stardey v"
type textarea "x"
type textarea "nicht eins zu eins stardey va"
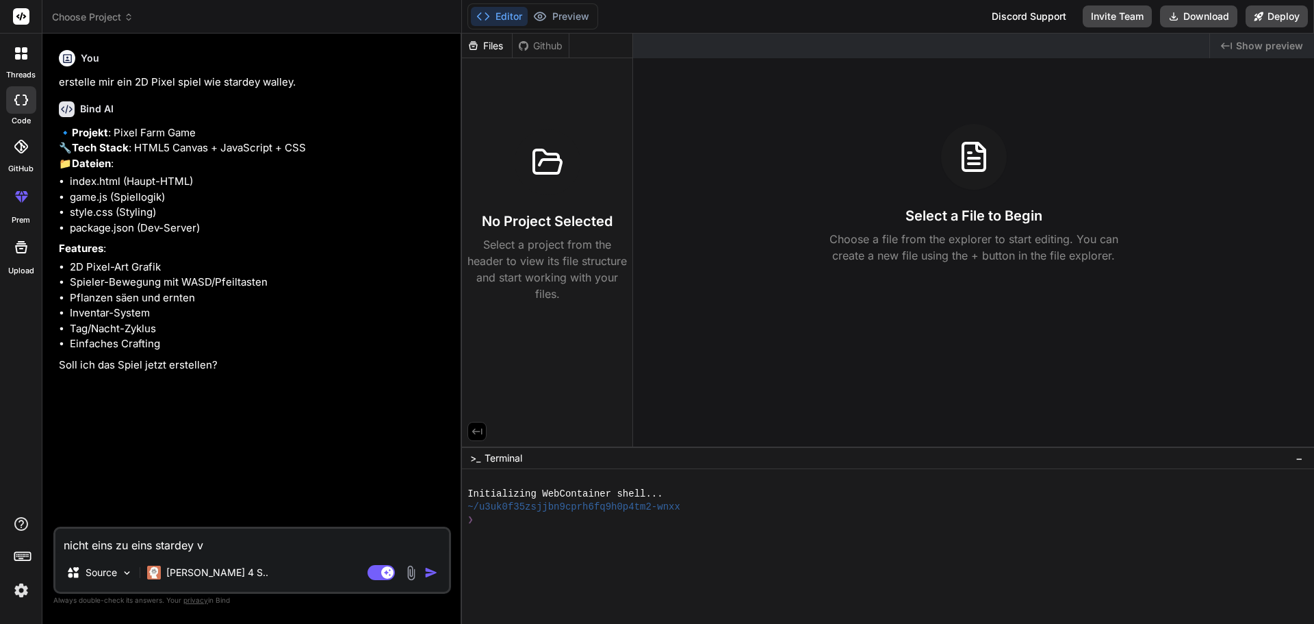
type textarea "x"
type textarea "nicht eins zu eins stardey val"
type textarea "x"
type textarea "nicht eins zu eins stardey vall"
type textarea "x"
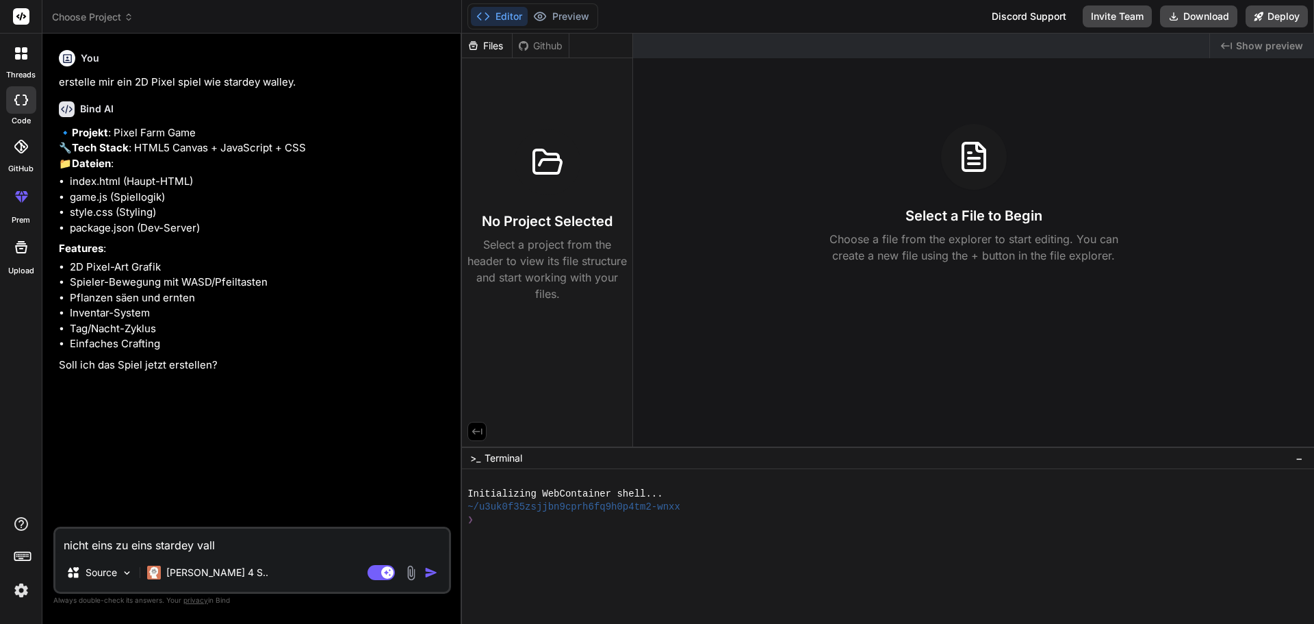
type textarea "nicht eins zu eins stardey valle"
type textarea "x"
type textarea "nicht eins zu eins stardey valley"
type textarea "x"
type textarea "nicht eins zu eins stardey valley"
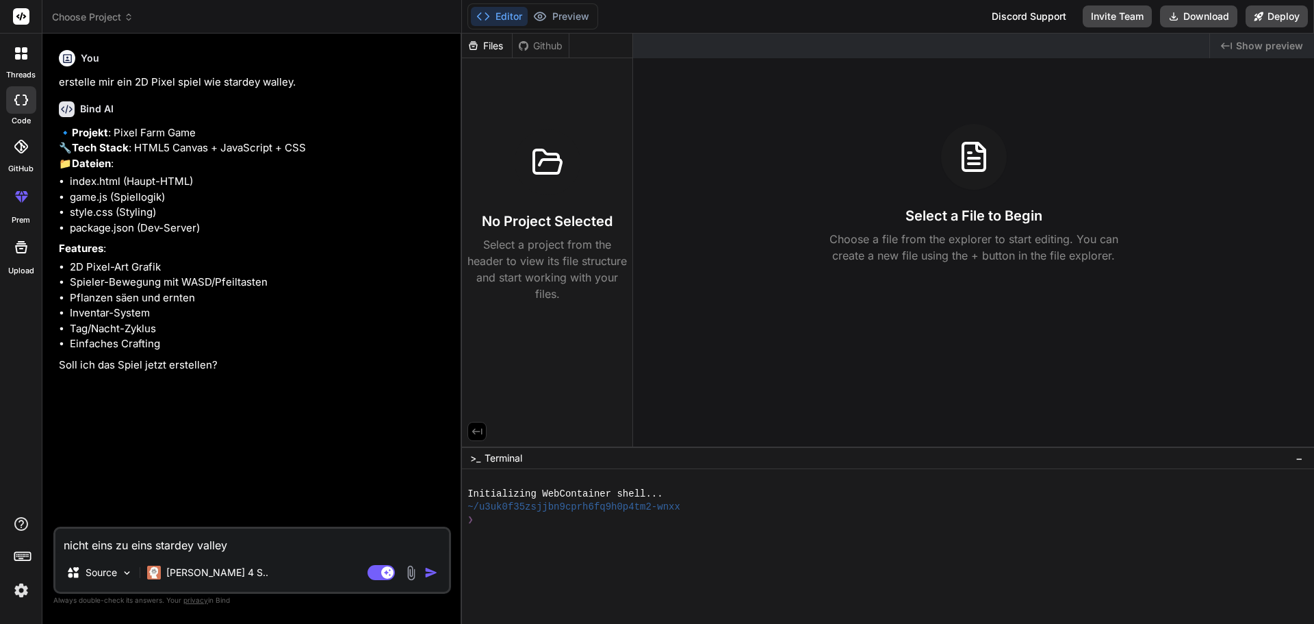
type textarea "x"
type textarea "nicht eins zu eins stardey valley s"
type textarea "x"
type textarea "nicht eins zu eins stardey valley so"
type textarea "x"
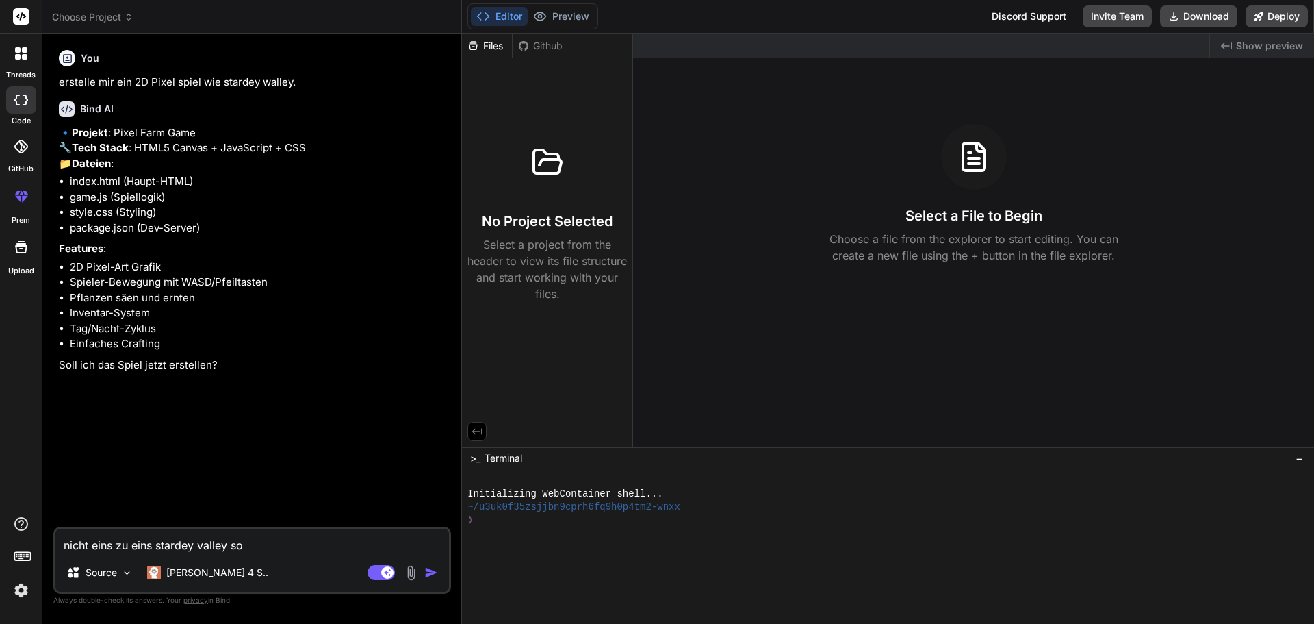
type textarea "nicht eins zu eins stardey valley son"
type textarea "x"
type textarea "nicht eins zu eins stardey valley sond"
type textarea "x"
type textarea "nicht eins zu eins stardey valley sonde"
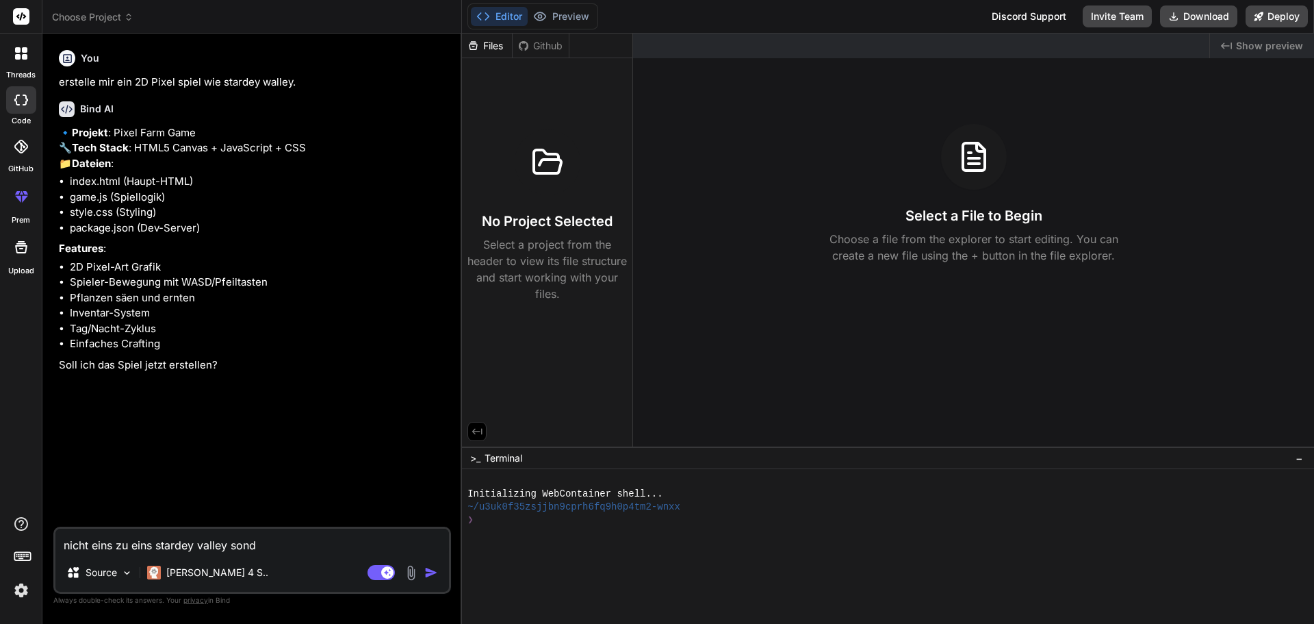
type textarea "x"
type textarea "nicht eins zu eins stardey valley sonder"
type textarea "x"
type textarea "nicht eins zu eins stardey valley sonder"
type textarea "x"
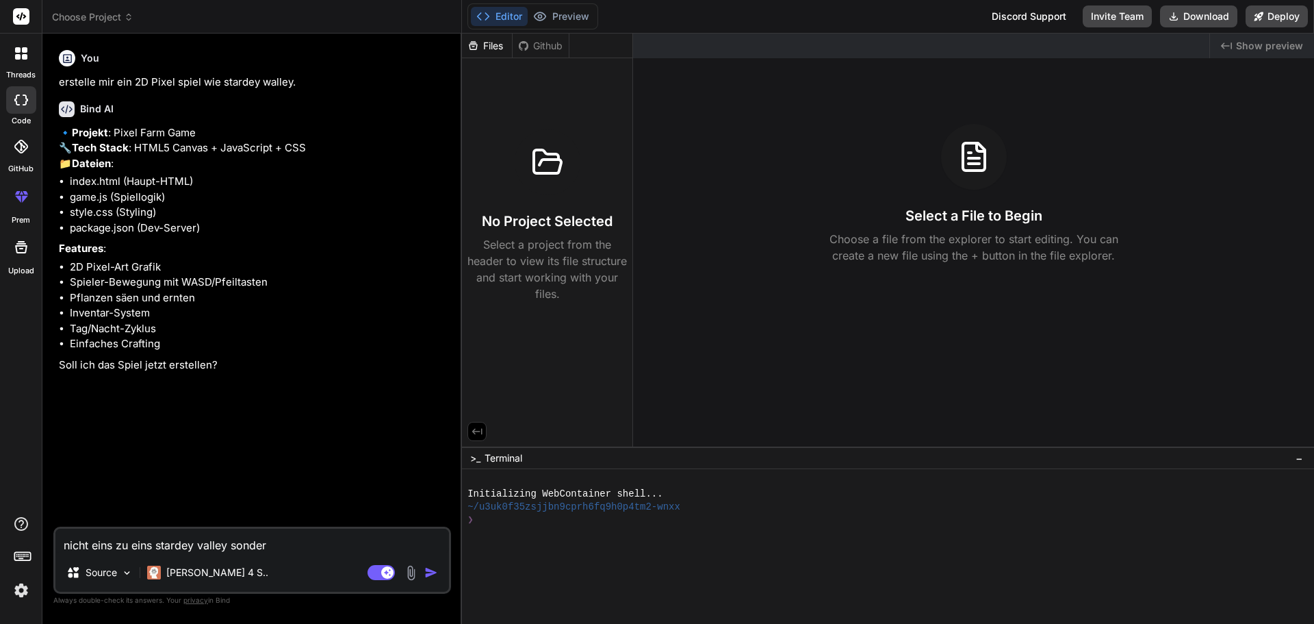
type textarea "nicht eins zu eins stardey valley sonder m"
type textarea "x"
type textarea "nicht eins zu eins stardey valley sonder mi"
type textarea "x"
type textarea "nicht eins zu eins stardey valley sonder mit"
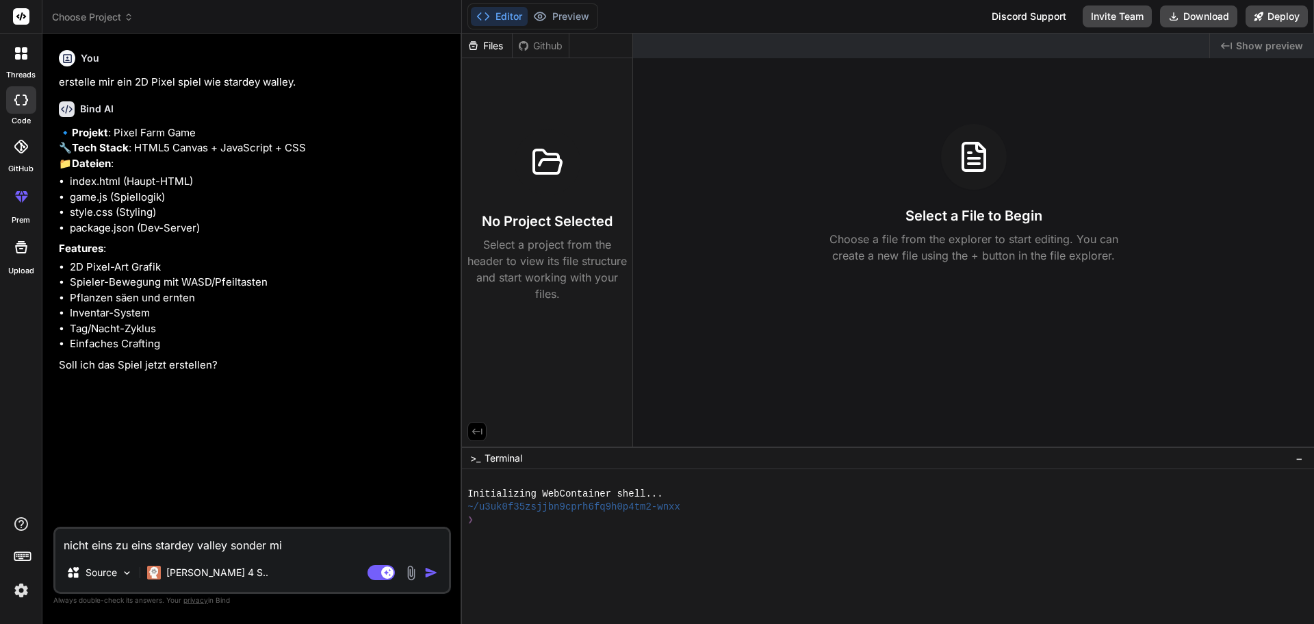
type textarea "x"
type textarea "nicht eins zu eins stardey valley sonder mit"
type textarea "x"
type textarea "nicht eins zu eins stardey valley sonder mit e"
type textarea "x"
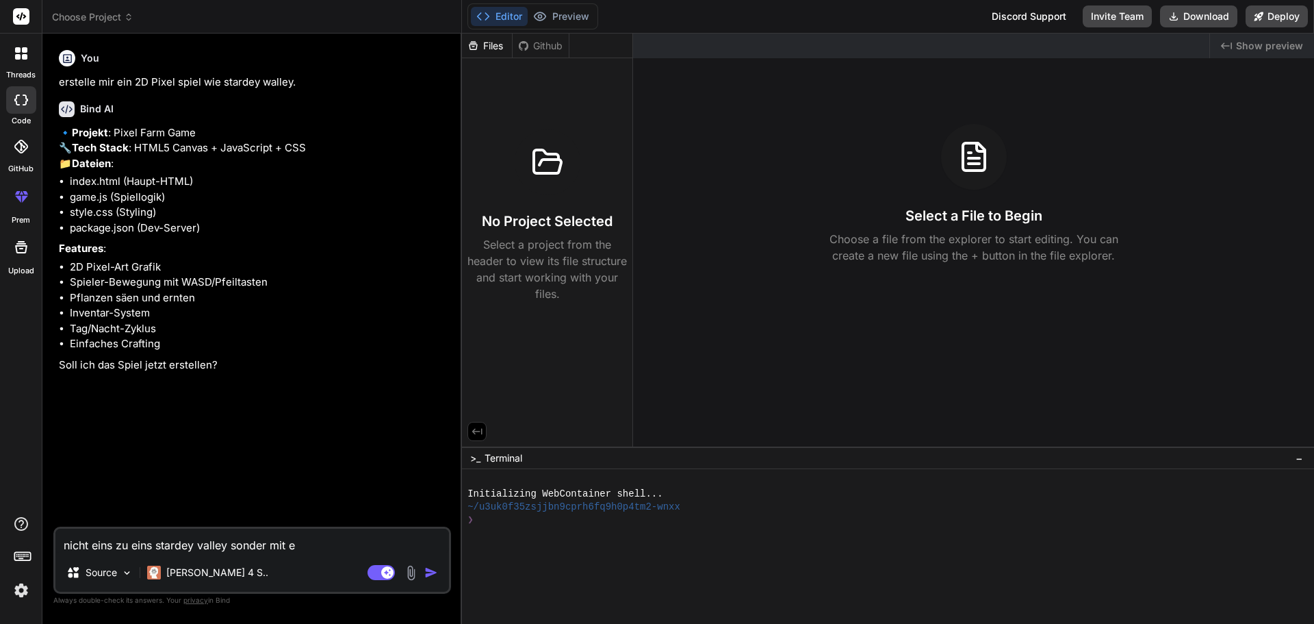
type textarea "nicht eins zu eins stardey valley sonder mit ei"
type textarea "x"
type textarea "nicht eins zu eins stardey valley sonder mit e"
type textarea "x"
type textarea "nicht eins zu eins stardey valley sonder mit"
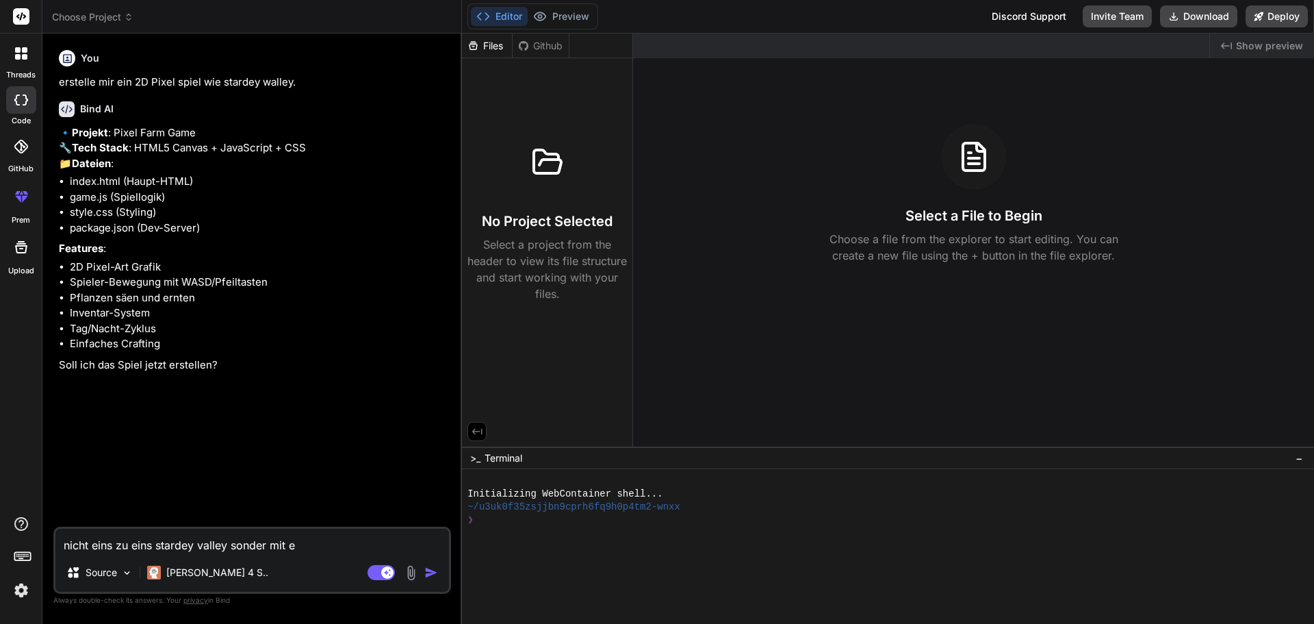
type textarea "x"
type textarea "nicht eins zu eins stardey valley sonder mit"
type textarea "x"
type textarea "nicht eins zu eins stardey valley sonder mi"
type textarea "x"
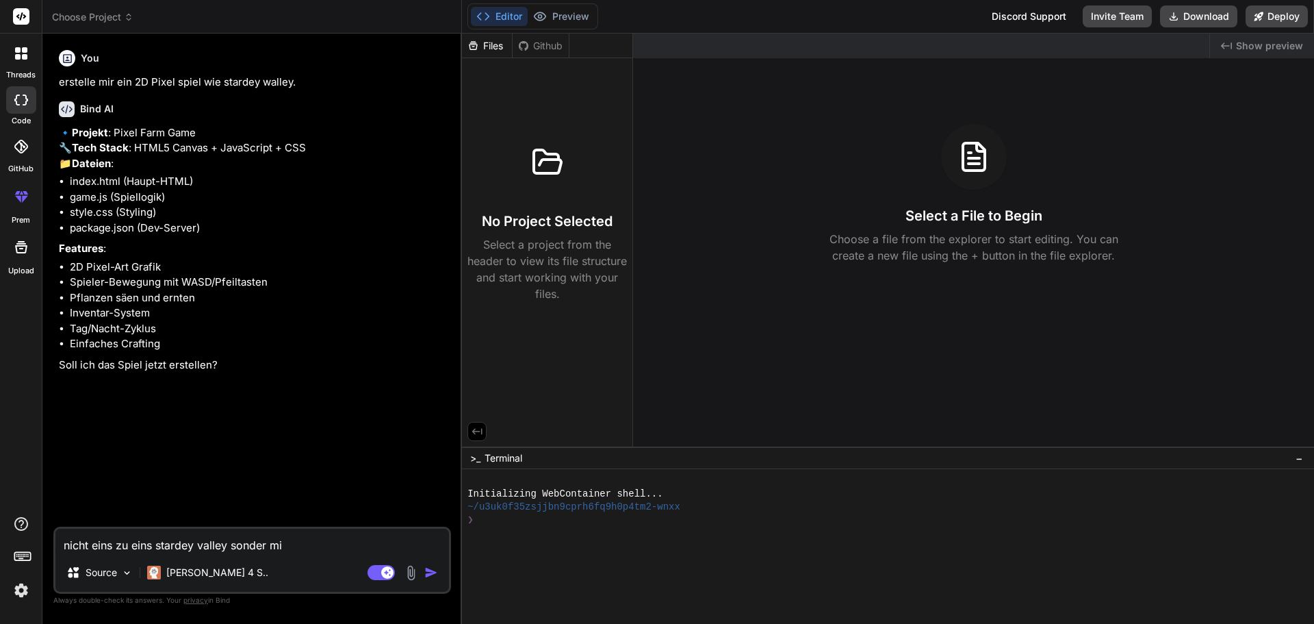
type textarea "nicht eins zu eins stardey valley sonder m"
type textarea "x"
type textarea "nicht eins zu eins stardey valley sonder"
type textarea "x"
type textarea "nicht eins zu eins stardey valley sonder"
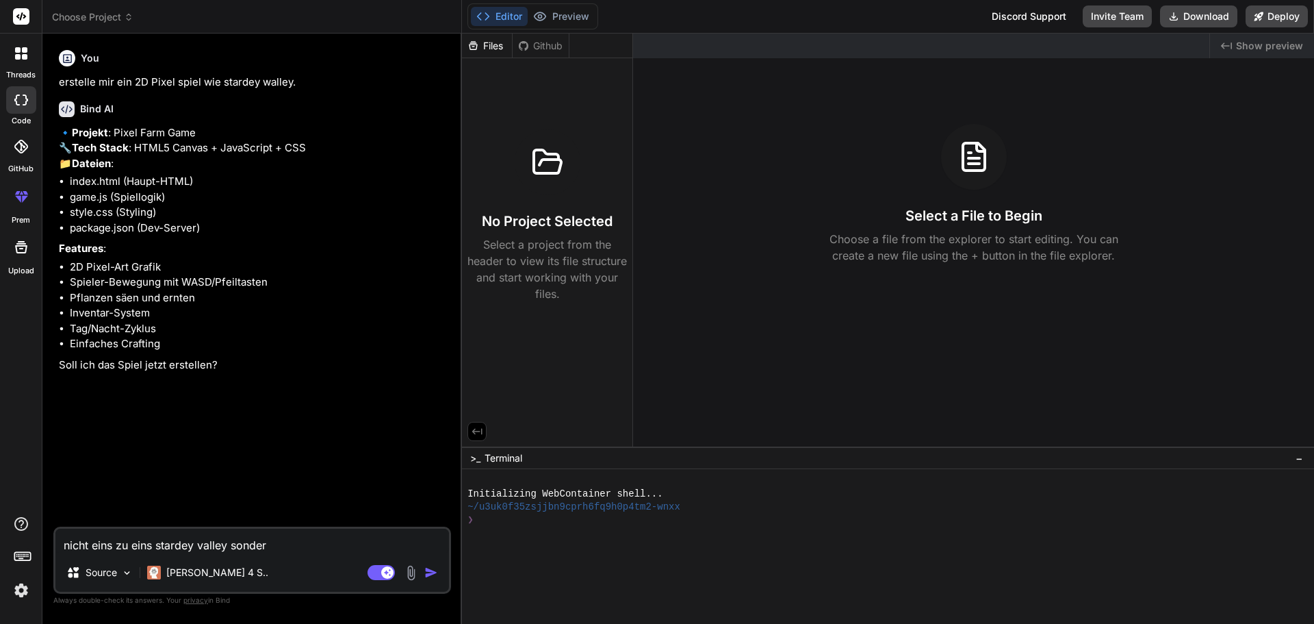
type textarea "x"
type textarea "nicht eins zu eins stardey valley sonderd"
type textarea "x"
type textarea "nicht eins zu eins stardey valley sonderd"
type textarea "x"
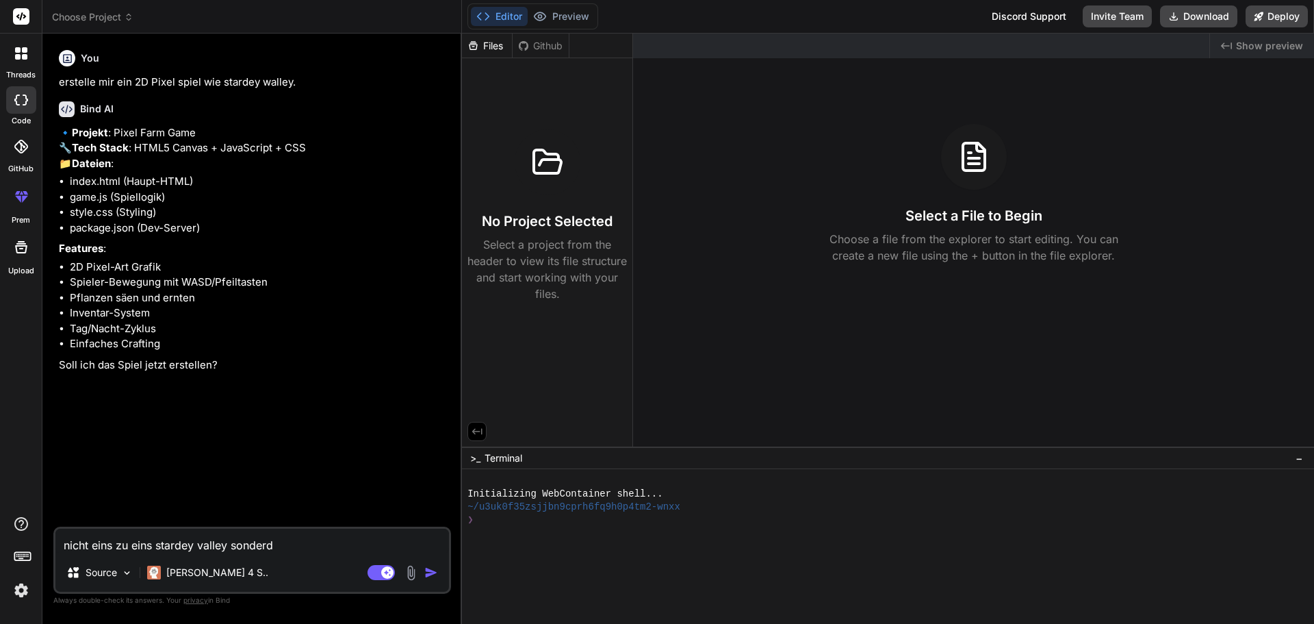
type textarea "nicht eins zu eins stardey valley sonderd e"
type textarea "x"
type textarea "nicht eins zu eins stardey valley sonderd ei"
type textarea "x"
type textarea "nicht eins zu eins stardey valley sonderd ein"
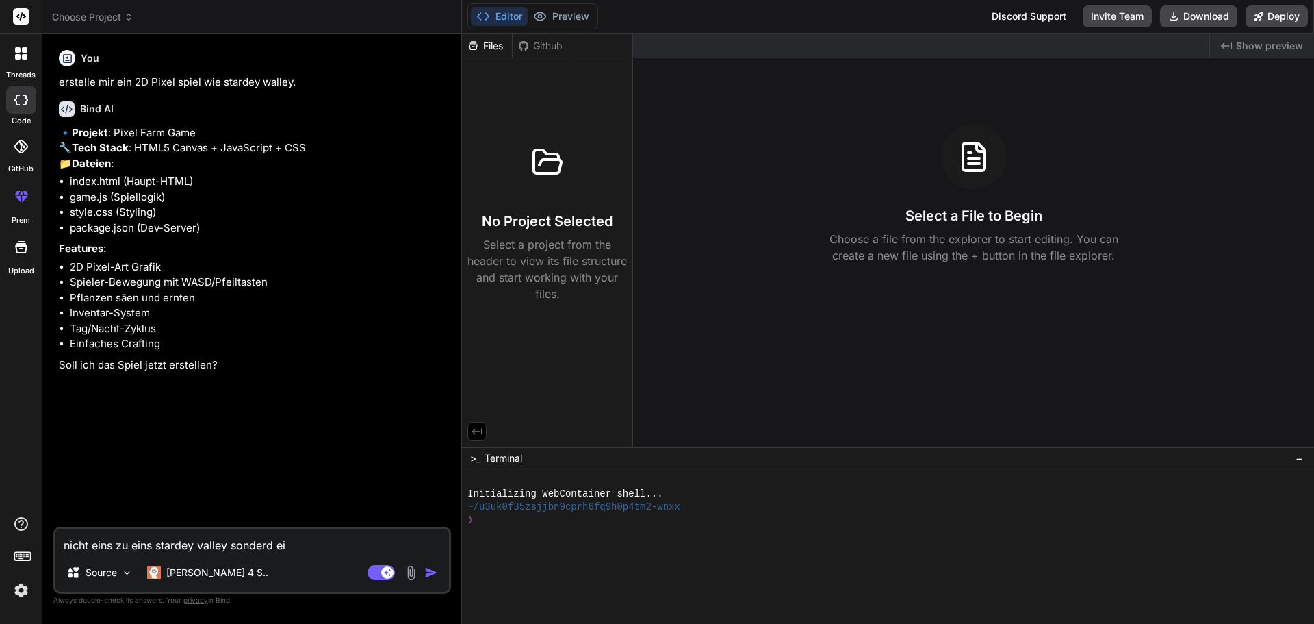
type textarea "x"
type textarea "nicht eins zu eins stardey valley sonderd ein"
type textarea "x"
type textarea "nicht eins zu eins stardey valley sonderd ein a"
type textarea "x"
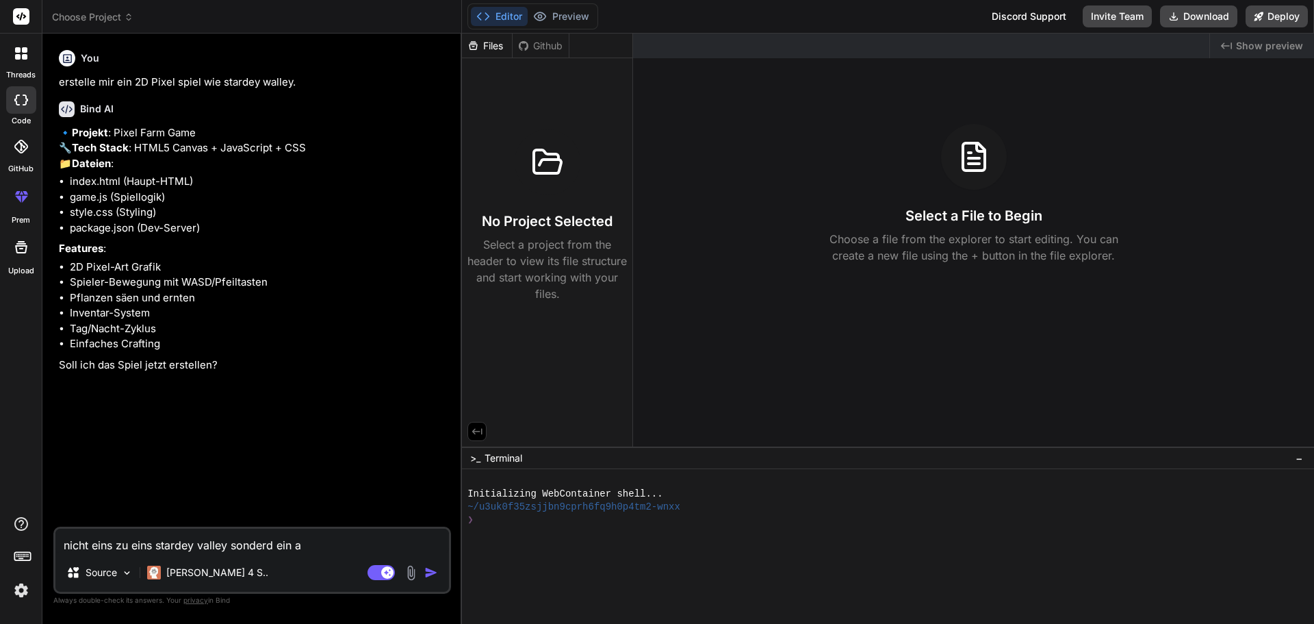
type textarea "nicht eins zu eins stardey valley sonderd ein an"
type textarea "x"
type textarea "nicht eins zu eins stardey valley sonderd ein and"
type textarea "x"
type textarea "nicht eins zu eins stardey valley sonderd ein ande"
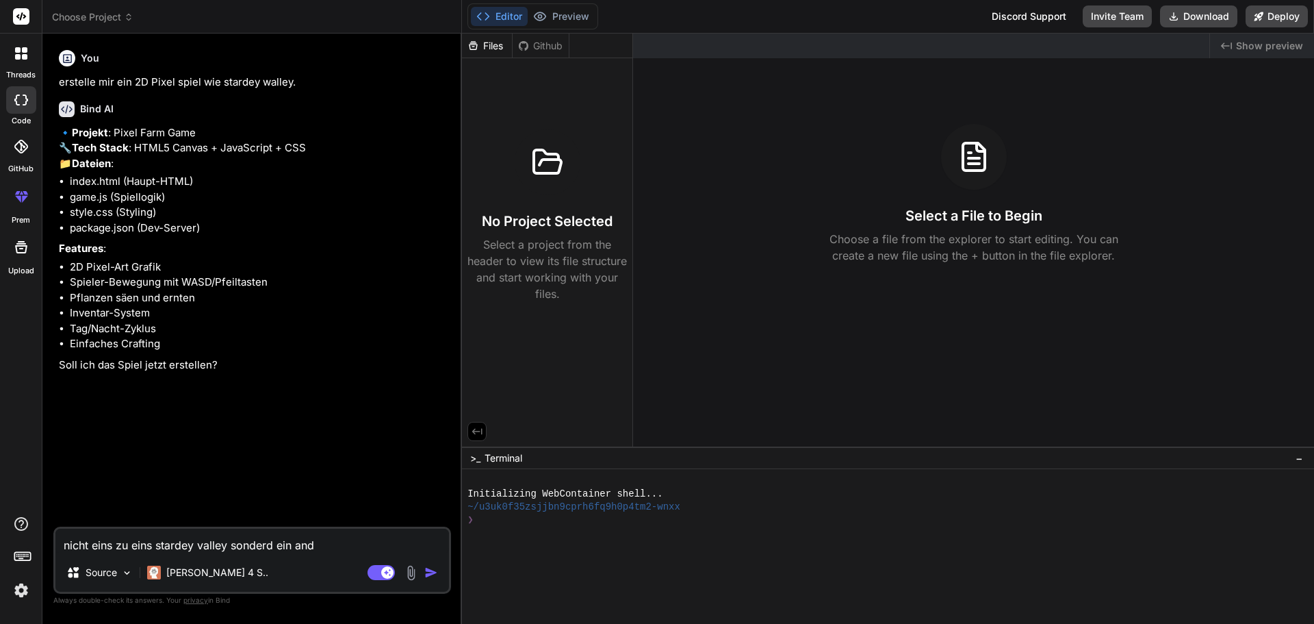
type textarea "x"
type textarea "nicht eins zu eins stardey valley sonderd ein ander"
type textarea "x"
type textarea "nicht eins zu eins stardey valley sonderd ein andere"
type textarea "x"
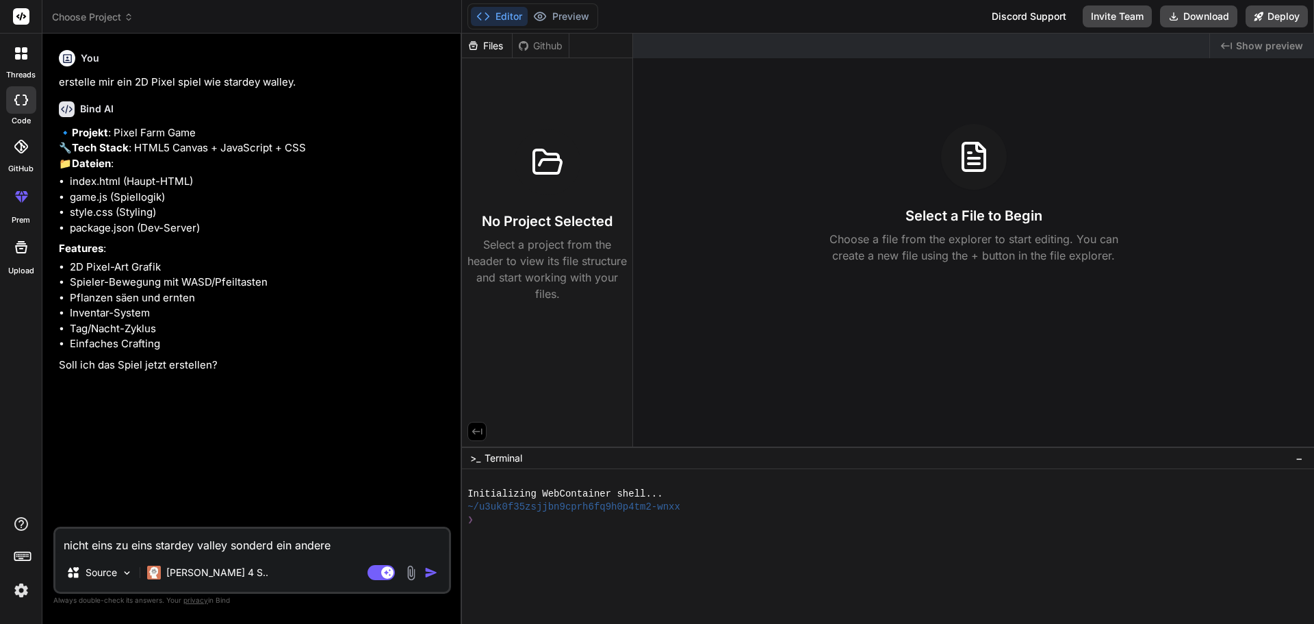
type textarea "nicht eins zu eins stardey valley sonderd ein andere"
type textarea "x"
type textarea "e"
type textarea "x"
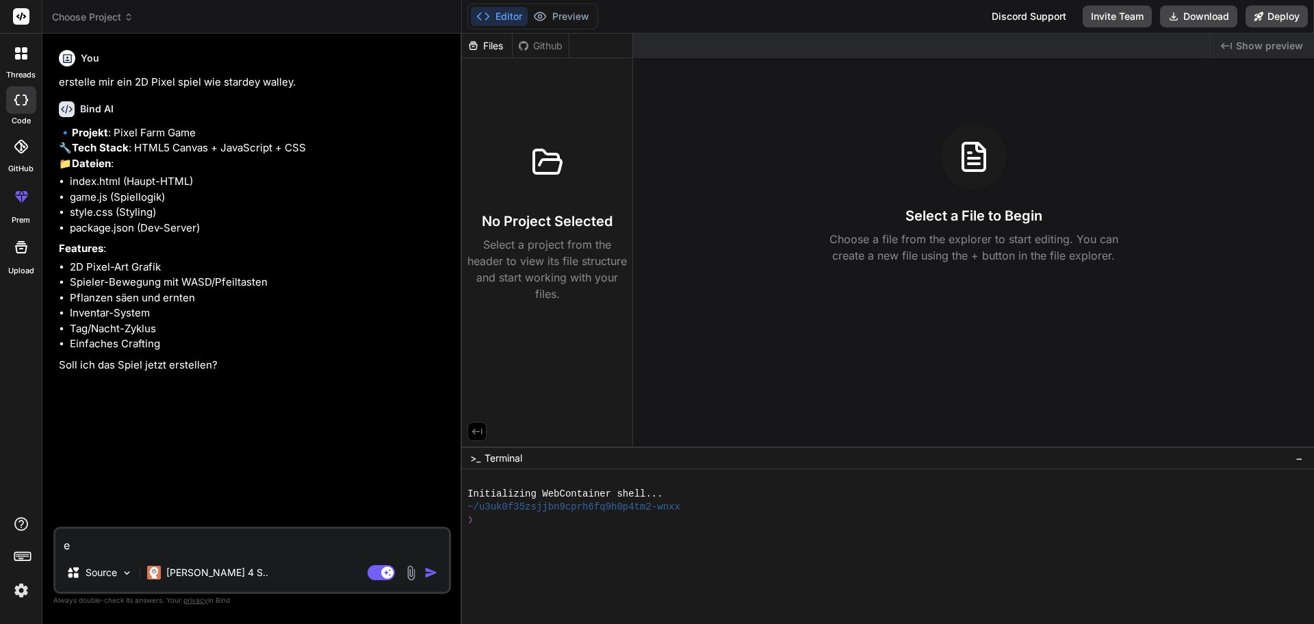
type textarea "er"
type textarea "x"
type textarea "ers"
type textarea "x"
type textarea "erst"
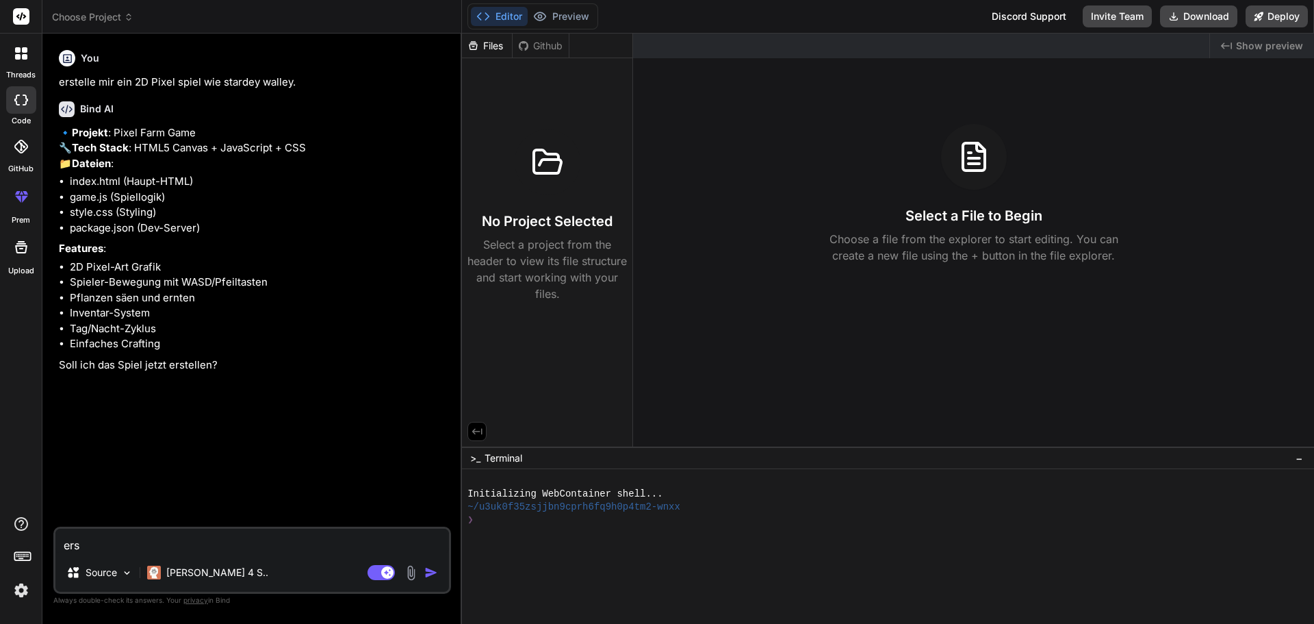
type textarea "x"
type textarea "erste"
type textarea "x"
type textarea "erstel"
type textarea "x"
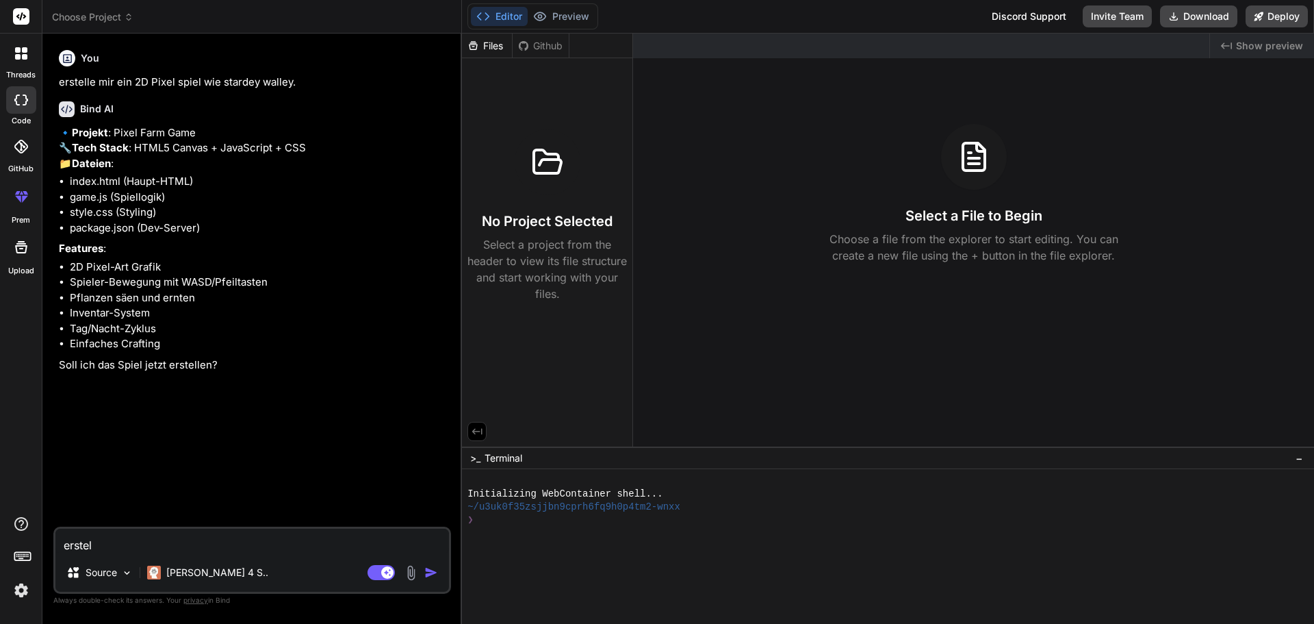
type textarea "erstell"
type textarea "x"
type textarea "erstelle"
click at [74, 59] on div at bounding box center [67, 58] width 16 height 16
click at [162, 535] on textarea "erstelle mir eine" at bounding box center [252, 540] width 394 height 25
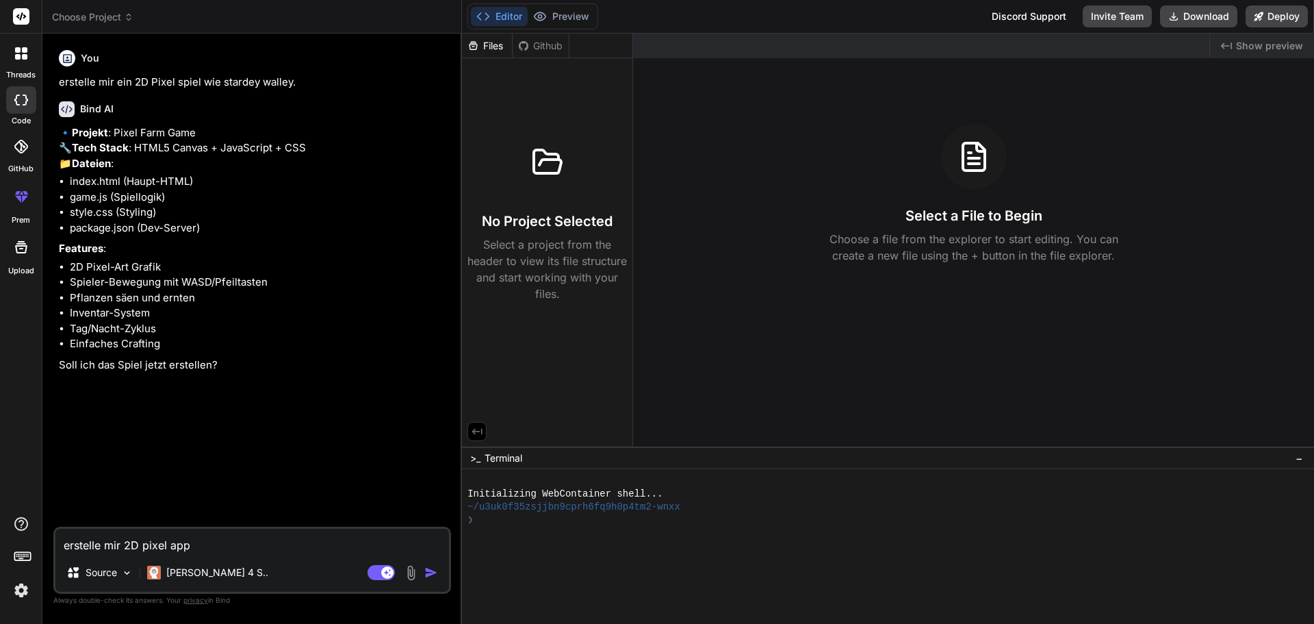
click at [217, 544] on textarea "erstelle mir 2D pixel app" at bounding box center [252, 540] width 394 height 25
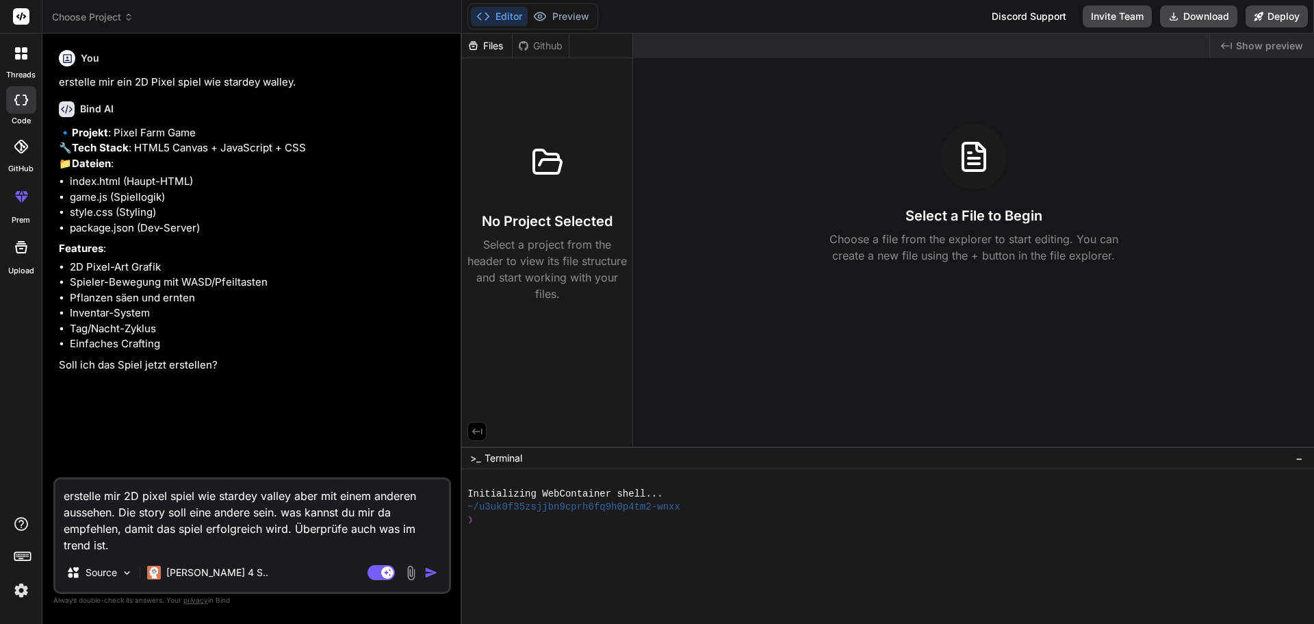
click at [275, 511] on textarea "erstelle mir 2D pixel spiel wie stardey valley aber mit einem anderen aussehen.…" at bounding box center [252, 516] width 394 height 74
click at [212, 543] on textarea "erstelle mir 2D pixel spiel wie stardey valley aber mit einem anderen aussehen.…" at bounding box center [252, 516] width 394 height 74
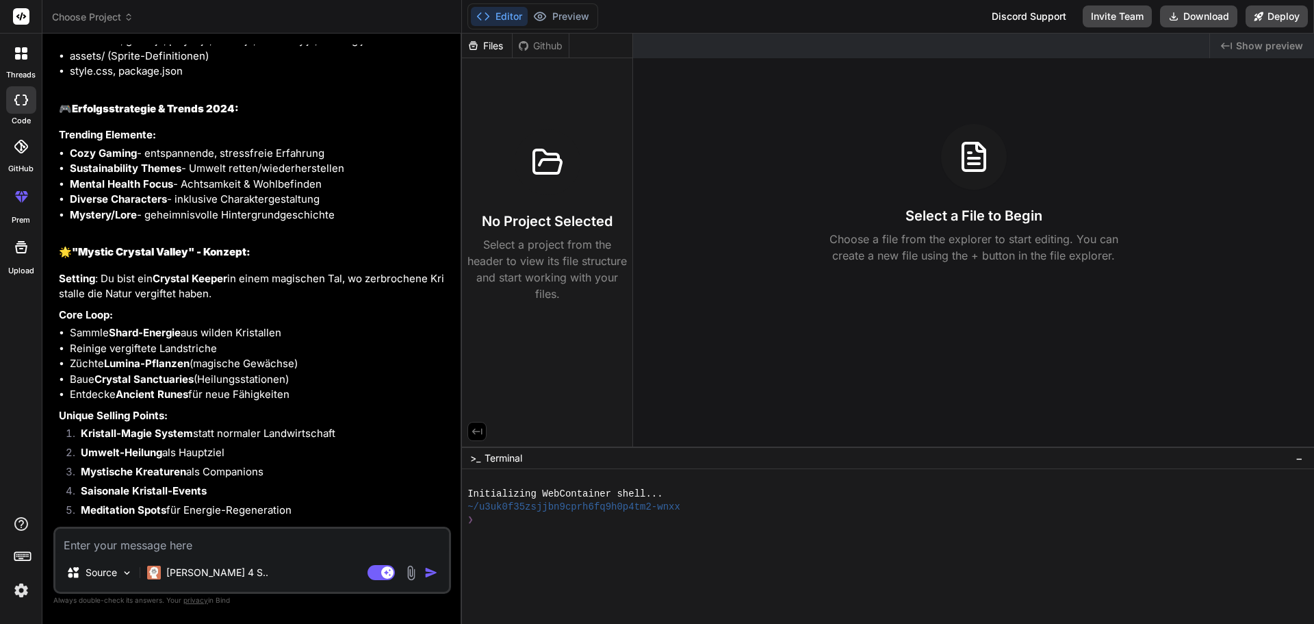
scroll to position [583, 0]
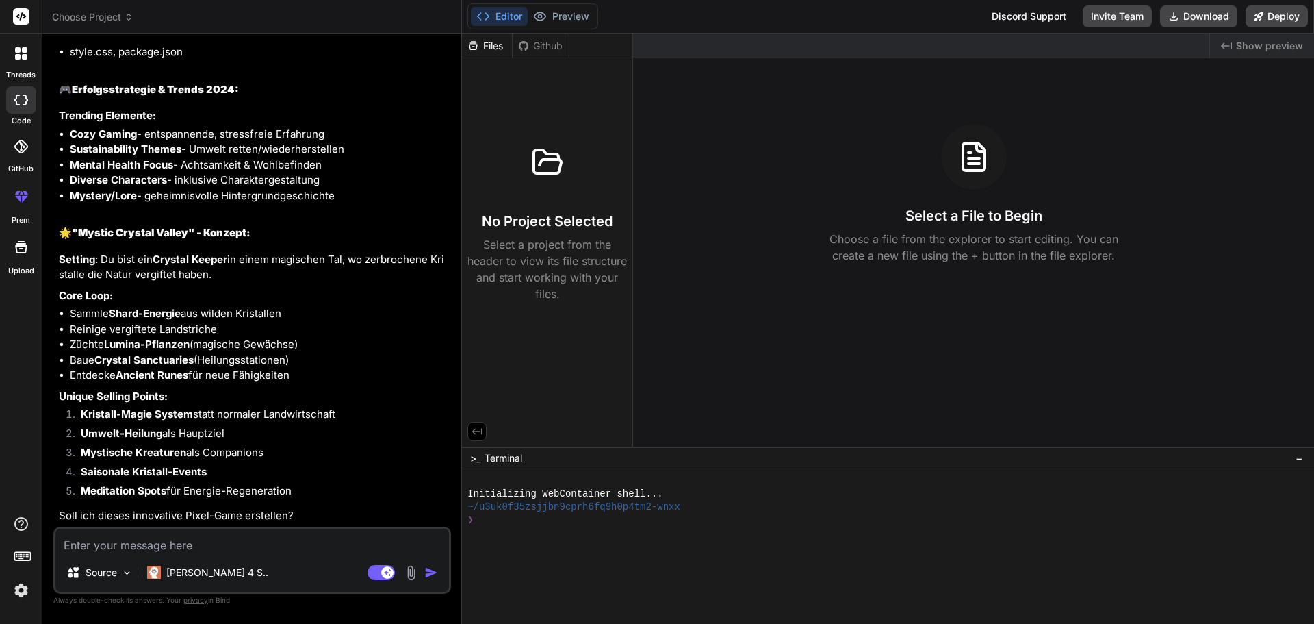
click at [273, 355] on li "Baue Crystal Sanctuaries (Heilungsstationen)" at bounding box center [259, 361] width 379 height 16
click at [233, 316] on li "Sammle Shard-Energie aus wilden Kristallen" at bounding box center [259, 314] width 379 height 16
click at [233, 314] on li "Sammle Shard-Energie aus wilden Kristallen" at bounding box center [259, 314] width 379 height 16
click at [222, 314] on li "Sammle Shard-Energie aus wilden Kristallen" at bounding box center [259, 314] width 379 height 16
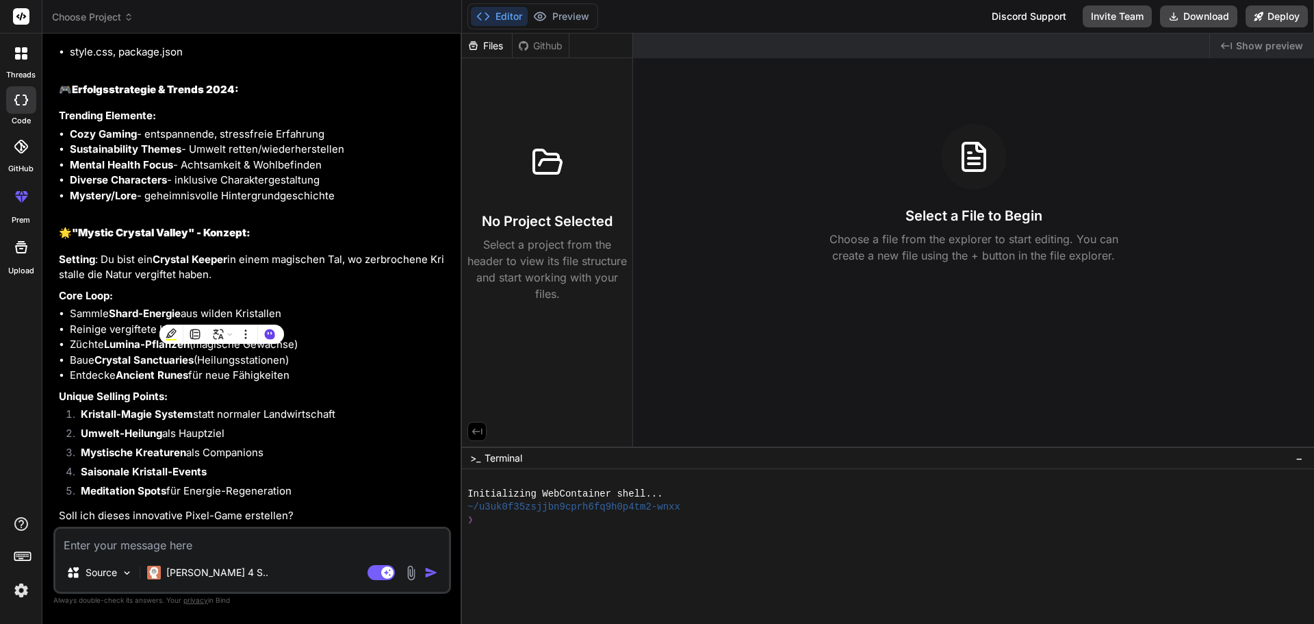
click at [261, 311] on li "Sammle Shard-Energie aus wilden Kristallen" at bounding box center [259, 314] width 379 height 16
click at [285, 272] on p "Setting : Du bist ein Crystal Keeper in einem magischen Tal, wo zerbrochene Kri…" at bounding box center [254, 267] width 390 height 31
click at [299, 207] on div "🔹 Projekt : Mystic Crystal Valley 🔧 Tech Stack : HTML5 Canvas + JavaScript + CS…" at bounding box center [254, 244] width 390 height 559
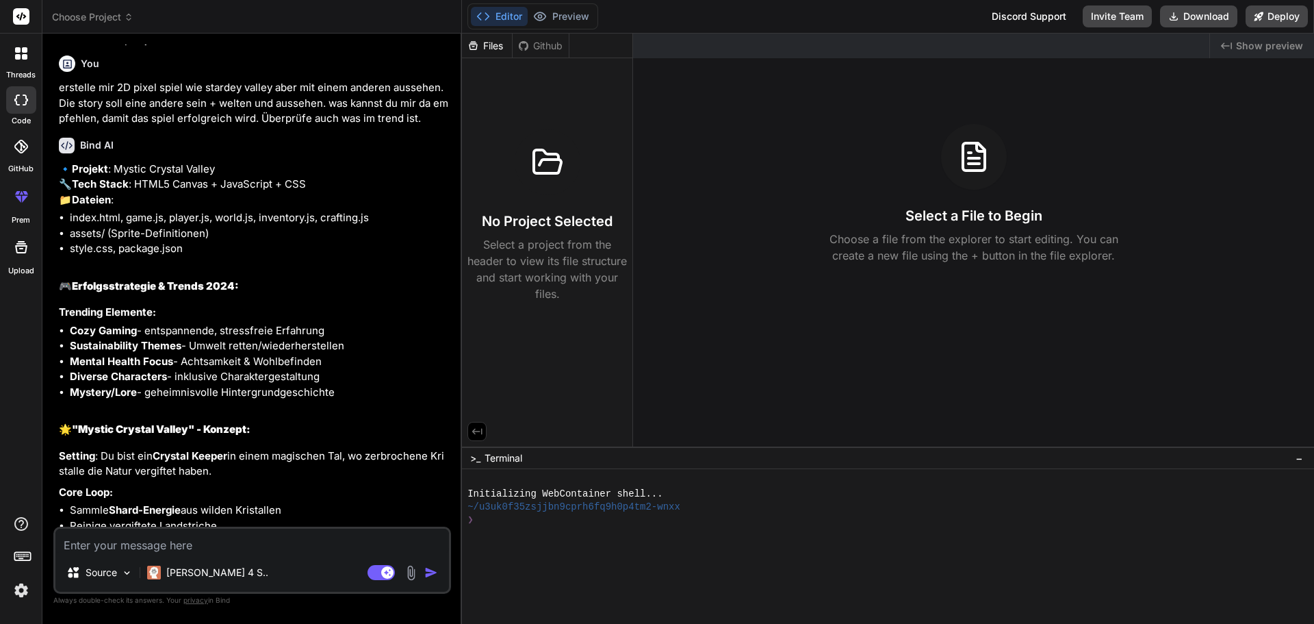
scroll to position [309, 0]
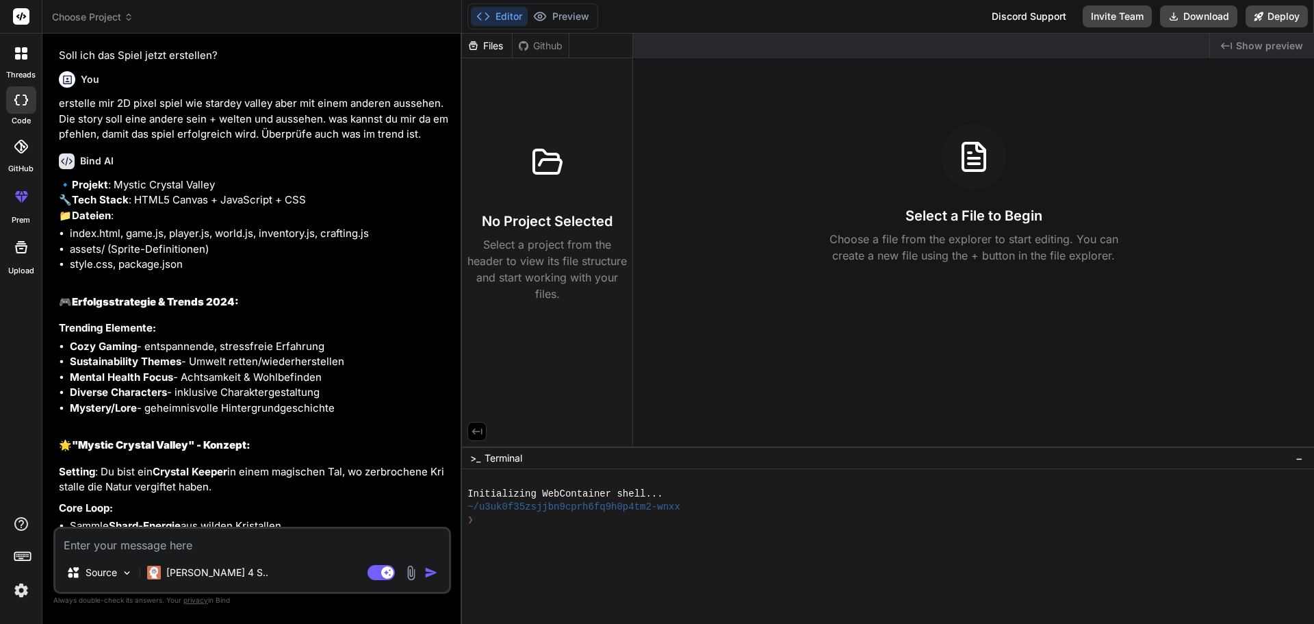
click at [262, 208] on p "🔹 Projekt : Mystic Crystal Valley 🔧 Tech Stack : HTML5 Canvas + JavaScript + CS…" at bounding box center [254, 200] width 390 height 47
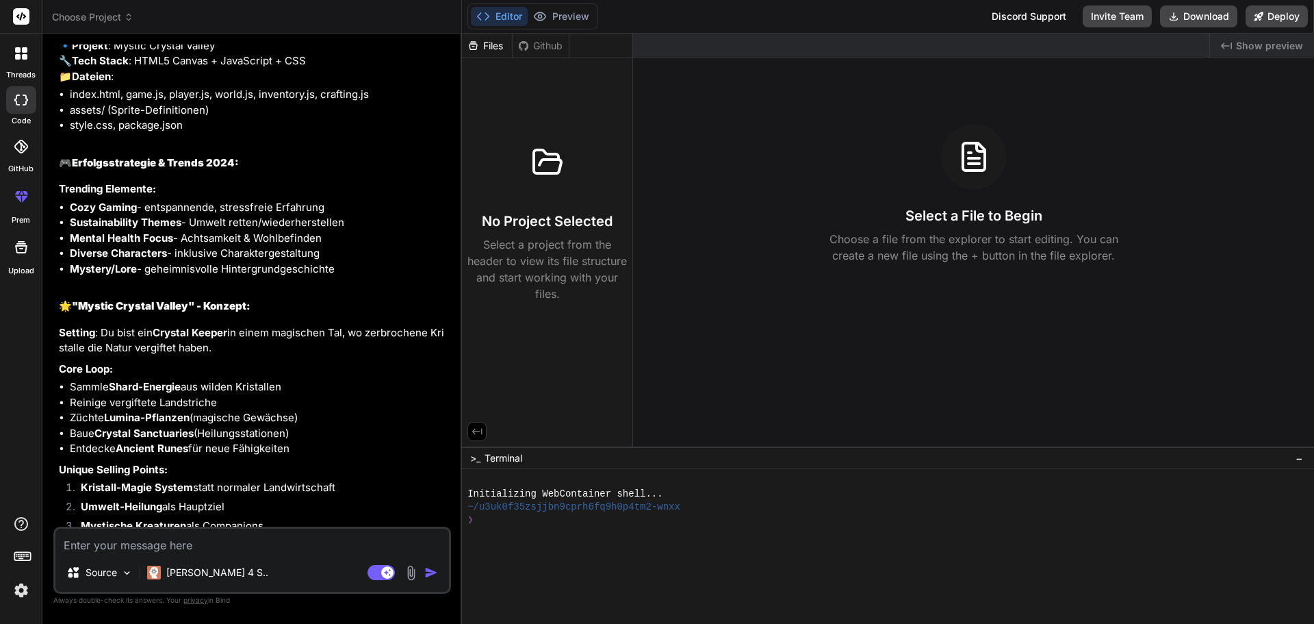
scroll to position [583, 0]
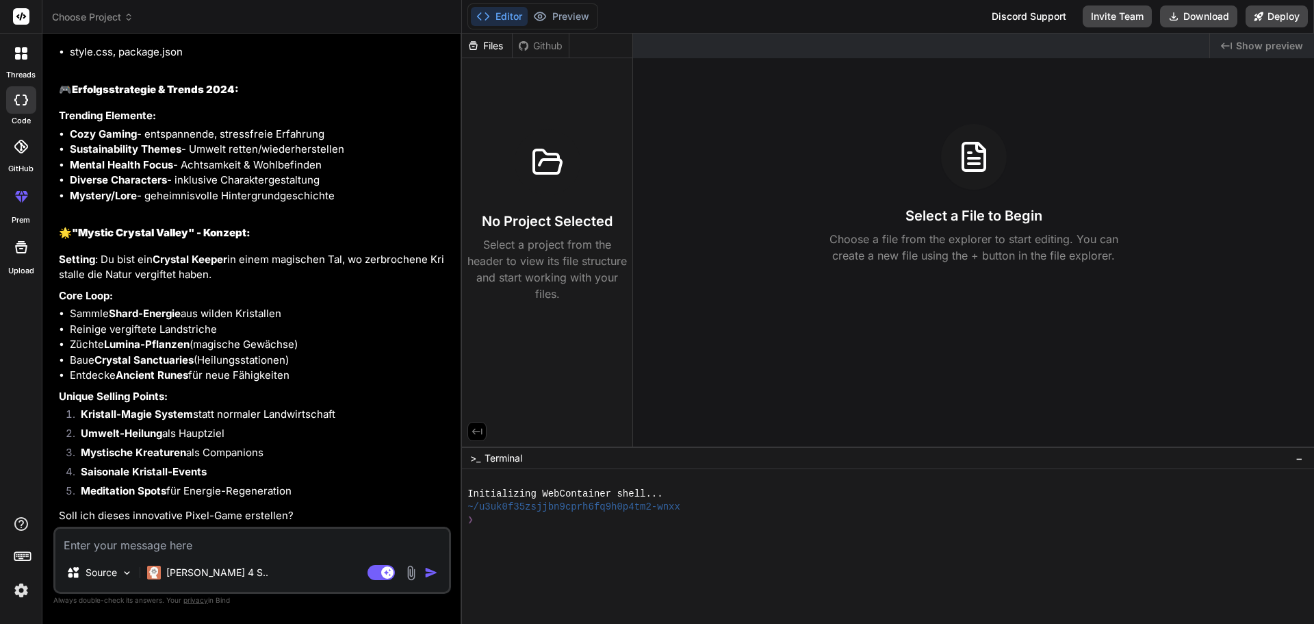
click at [259, 226] on h2 "🌟 "Mystic Crystal Valley" - Konzept:" at bounding box center [254, 233] width 390 height 16
